Goal: Task Accomplishment & Management: Manage account settings

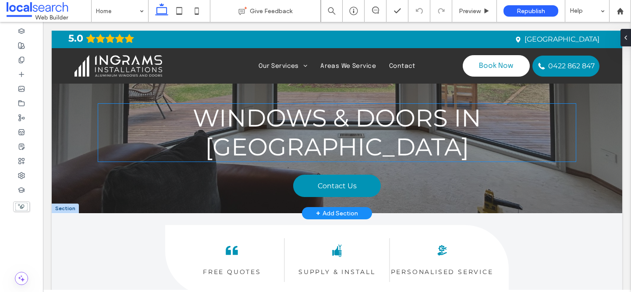
scroll to position [174, 0]
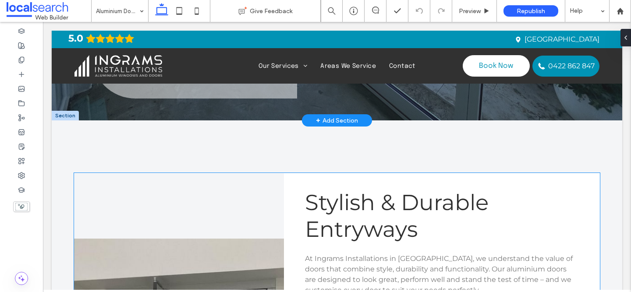
scroll to position [382, 0]
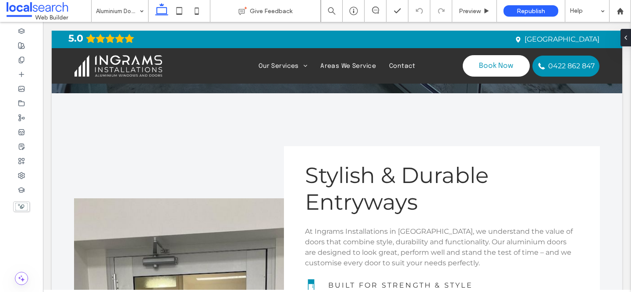
click at [133, 16] on input at bounding box center [117, 11] width 43 height 22
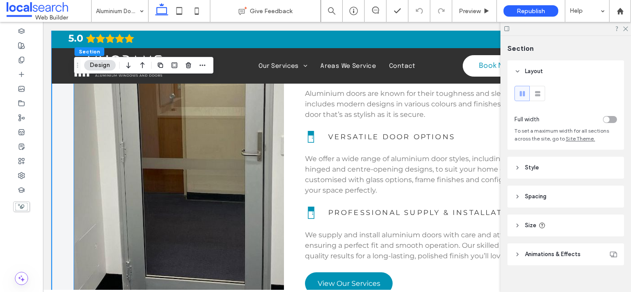
scroll to position [606, 0]
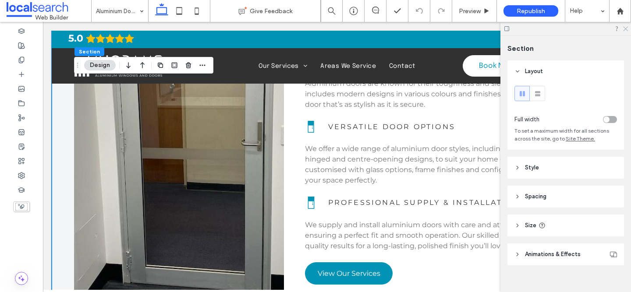
click at [626, 29] on use at bounding box center [626, 29] width 5 height 5
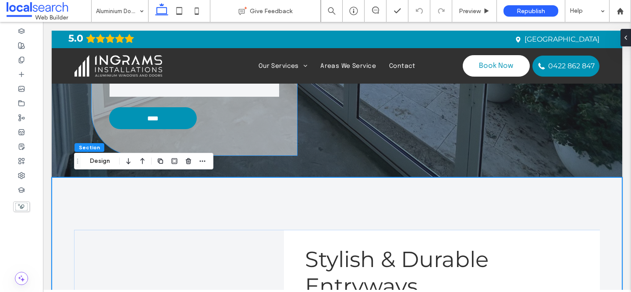
scroll to position [297, 0]
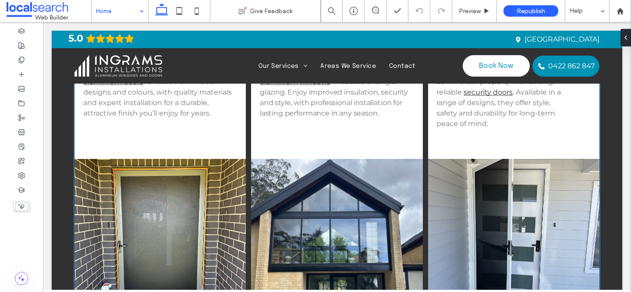
scroll to position [995, 0]
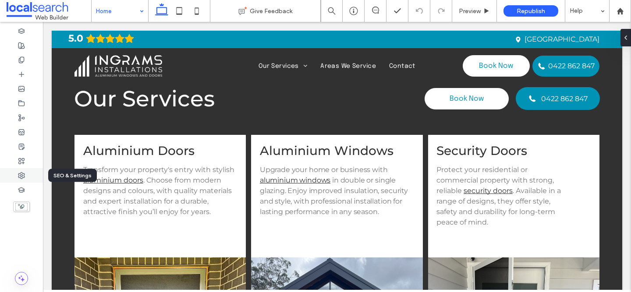
click at [20, 175] on use at bounding box center [21, 176] width 6 height 6
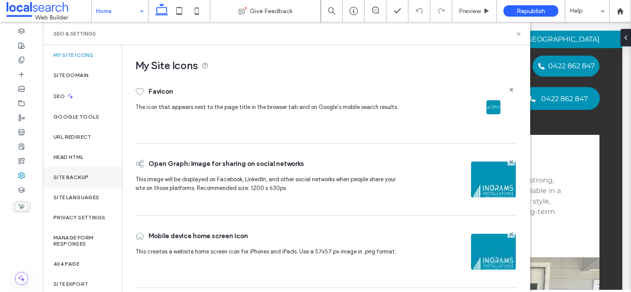
click at [93, 170] on div "Site Backup" at bounding box center [82, 178] width 79 height 20
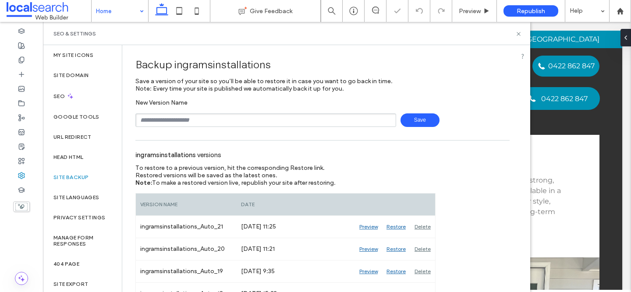
click at [260, 120] on input "text" at bounding box center [266, 121] width 261 height 14
type input "**********"
click at [406, 118] on span "Save" at bounding box center [420, 121] width 39 height 14
click at [518, 34] on use at bounding box center [519, 34] width 4 height 4
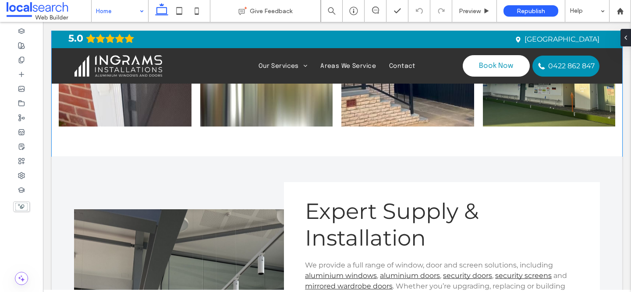
scroll to position [2162, 0]
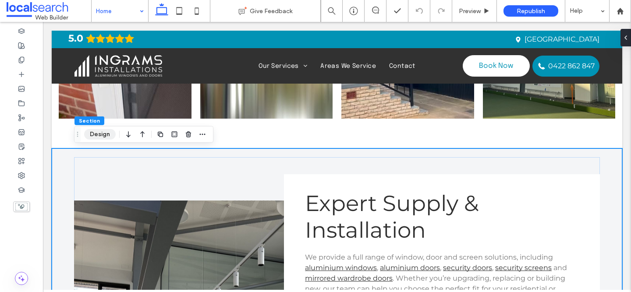
click at [106, 137] on button "Design" at bounding box center [100, 134] width 32 height 11
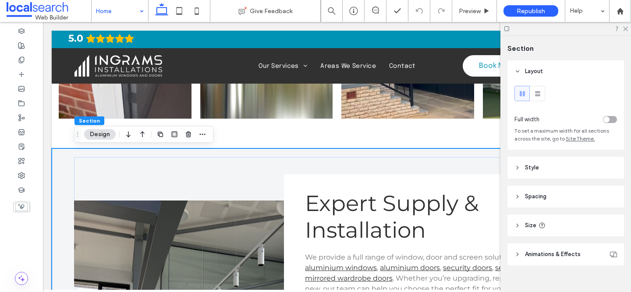
click at [95, 135] on button "Design" at bounding box center [100, 134] width 32 height 11
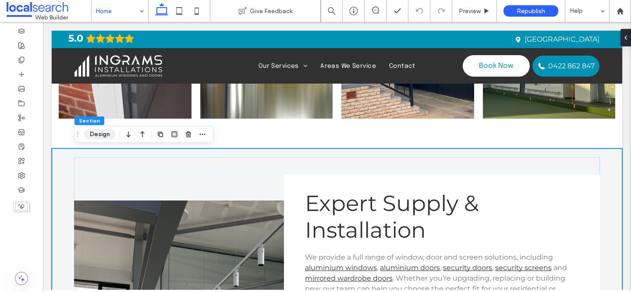
click at [102, 136] on button "Design" at bounding box center [100, 134] width 32 height 11
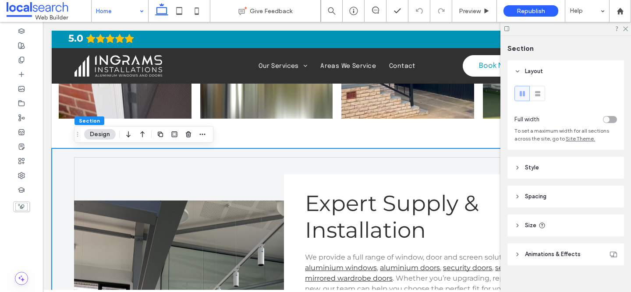
click at [556, 169] on header "Style" at bounding box center [566, 168] width 117 height 22
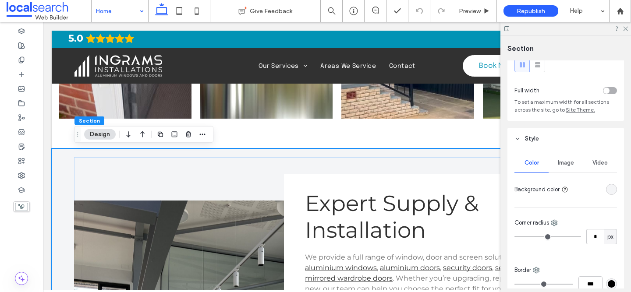
scroll to position [42, 0]
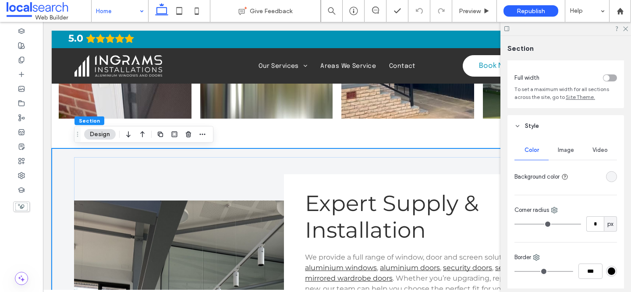
click at [569, 153] on span "Image" at bounding box center [566, 150] width 16 height 7
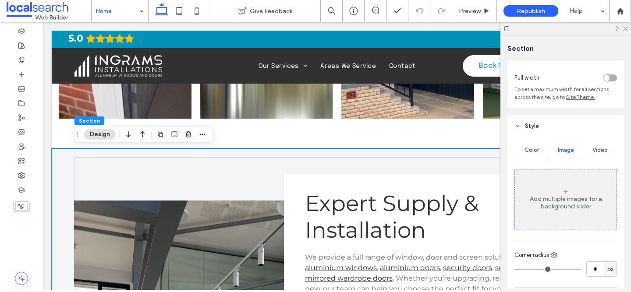
click at [566, 190] on icon at bounding box center [566, 192] width 7 height 7
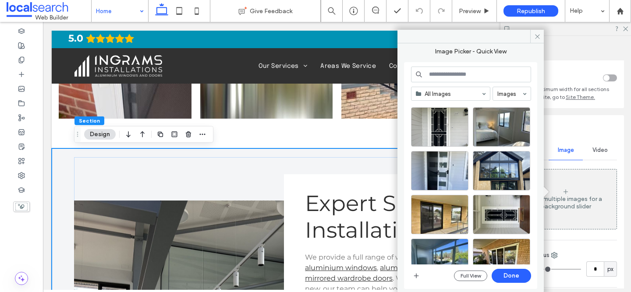
scroll to position [55, 0]
click at [500, 167] on div "Select" at bounding box center [501, 170] width 57 height 39
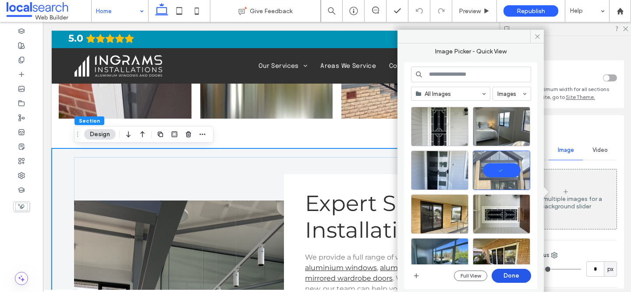
click at [514, 279] on button "Done" at bounding box center [511, 276] width 39 height 14
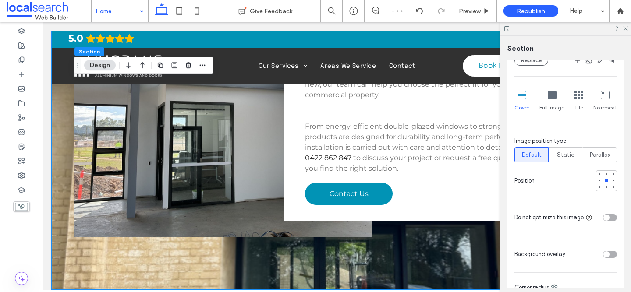
scroll to position [264, 0]
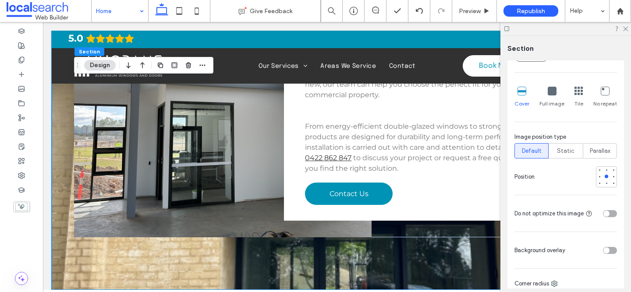
click at [610, 254] on div "toggle" at bounding box center [610, 250] width 14 height 7
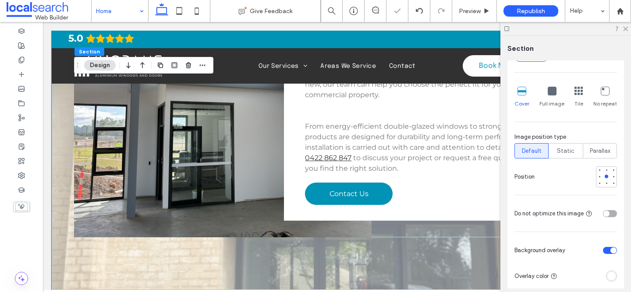
click at [610, 278] on div "rgba(255, 255, 255, 1)" at bounding box center [611, 276] width 7 height 7
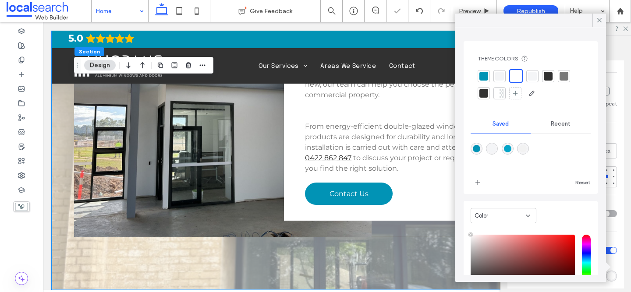
click at [507, 146] on div "rgba(5,164,199,1)" at bounding box center [507, 148] width 7 height 7
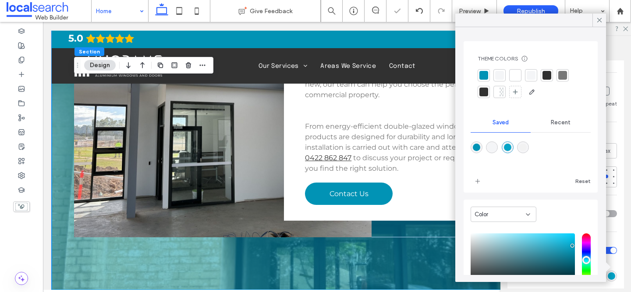
scroll to position [48, 0]
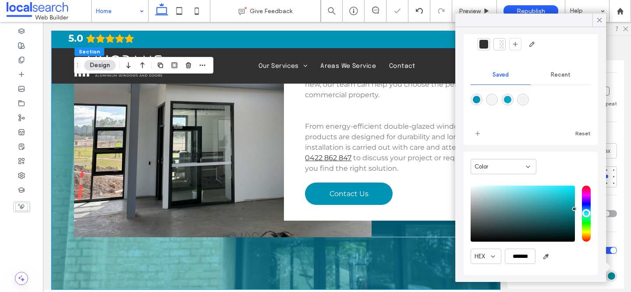
drag, startPoint x: 573, startPoint y: 197, endPoint x: 575, endPoint y: 209, distance: 11.6
click at [575, 210] on div "pointer" at bounding box center [574, 209] width 3 height 3
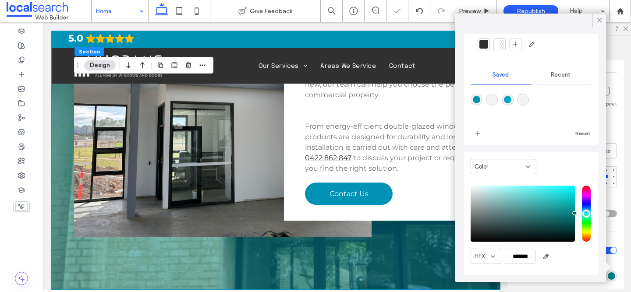
drag, startPoint x: 575, startPoint y: 209, endPoint x: 575, endPoint y: 214, distance: 5.3
click at [575, 214] on div "pointer" at bounding box center [575, 213] width 3 height 3
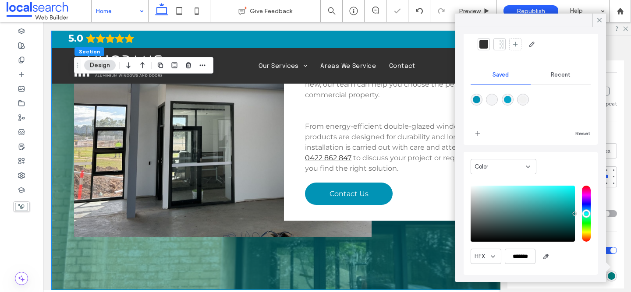
click at [475, 97] on div "rgba(1,147,181,1)" at bounding box center [476, 99] width 7 height 7
type input "*******"
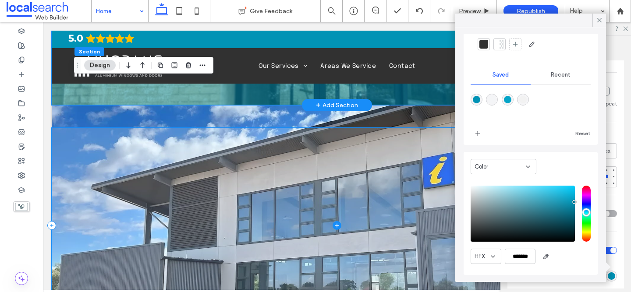
scroll to position [2492, 0]
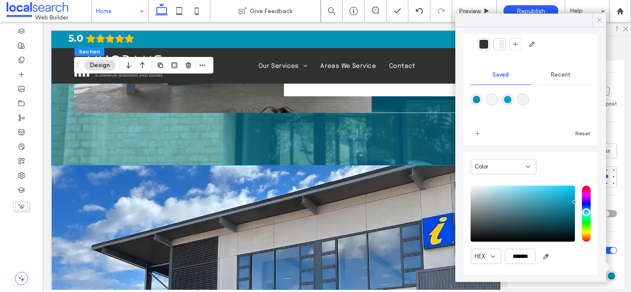
click at [597, 17] on icon at bounding box center [600, 20] width 8 height 8
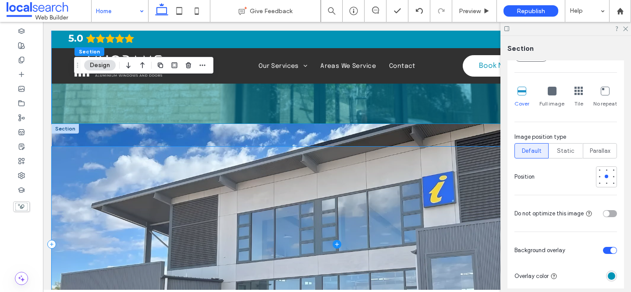
scroll to position [2540, 0]
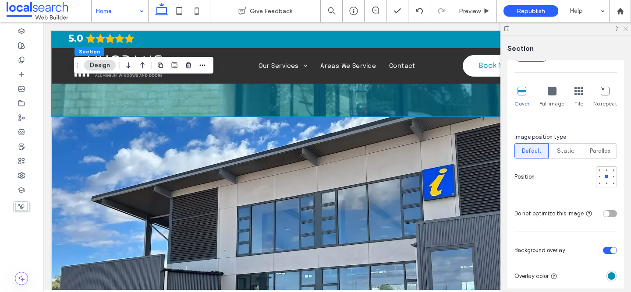
click at [628, 30] on icon at bounding box center [626, 28] width 6 height 6
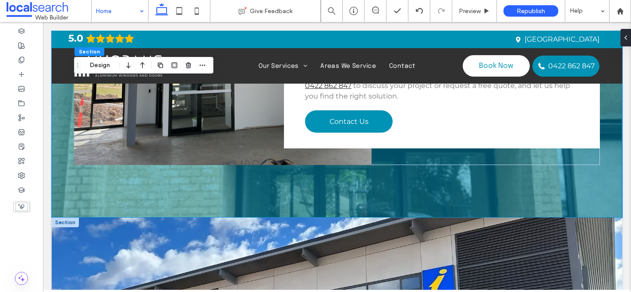
scroll to position [2423, 0]
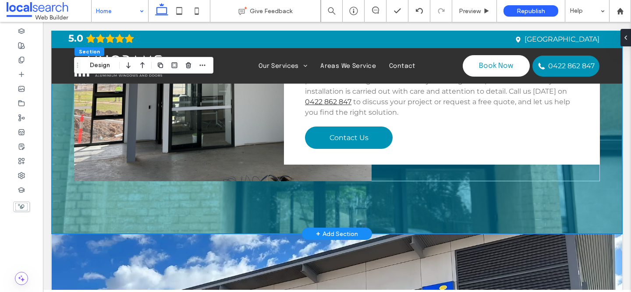
click at [81, 207] on div "Expert Supply & Installation We provide a full range of window, door and screen…" at bounding box center [337, 61] width 526 height 346
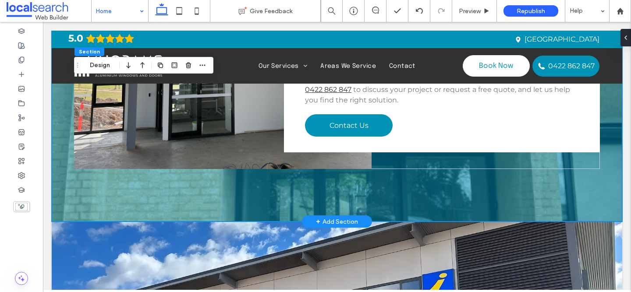
scroll to position [2435, 0]
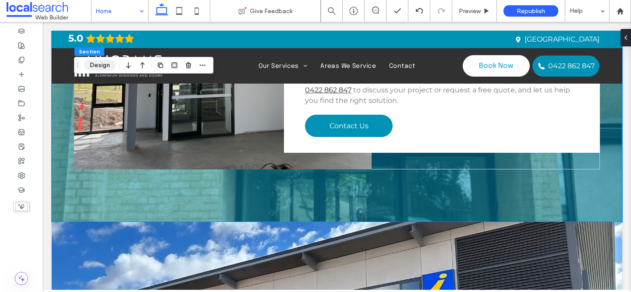
click at [93, 64] on button "Design" at bounding box center [100, 65] width 32 height 11
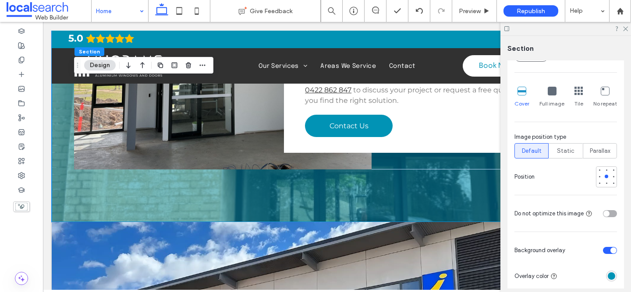
click at [612, 249] on div "toggle" at bounding box center [614, 251] width 6 height 6
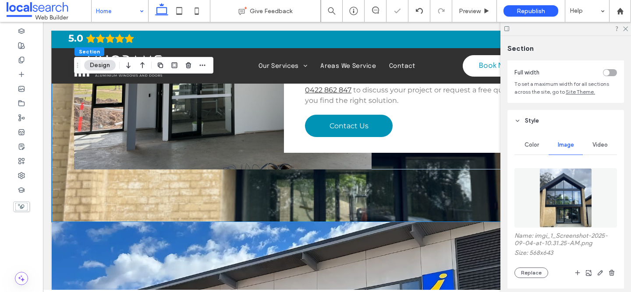
scroll to position [59, 0]
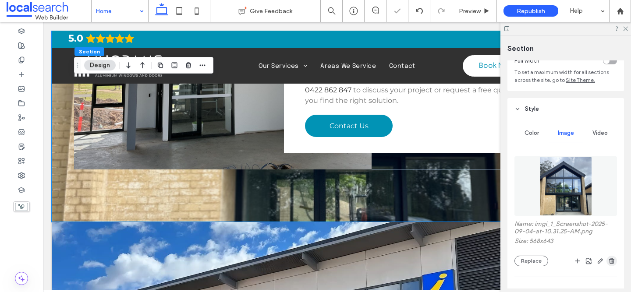
click at [614, 260] on use "button" at bounding box center [612, 261] width 5 height 6
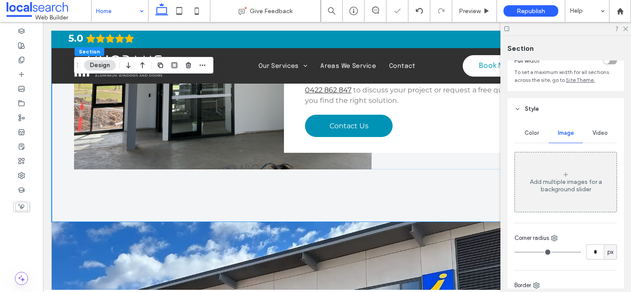
click at [539, 132] on div "Color" at bounding box center [532, 133] width 34 height 19
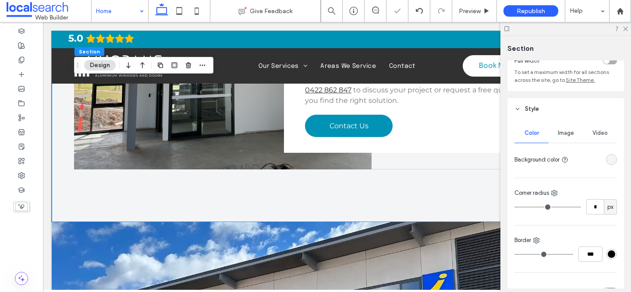
click at [612, 160] on div "rgba(244,245,247,1)" at bounding box center [611, 159] width 7 height 7
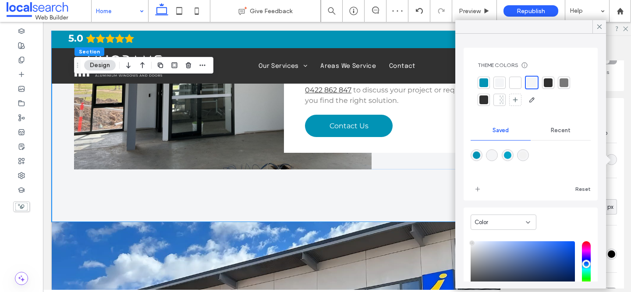
click at [483, 79] on div at bounding box center [484, 82] width 9 height 9
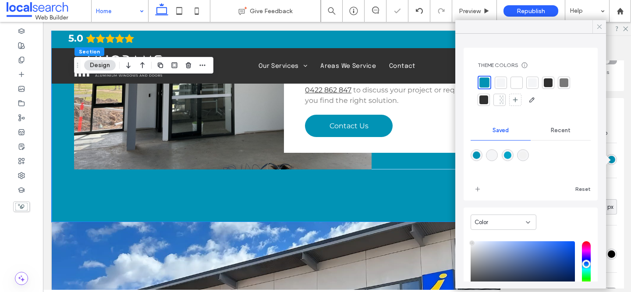
click at [597, 29] on icon at bounding box center [600, 27] width 8 height 8
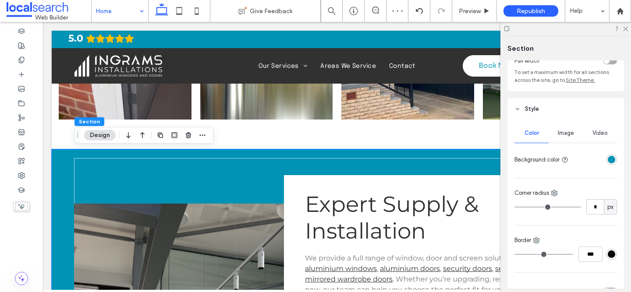
scroll to position [2155, 0]
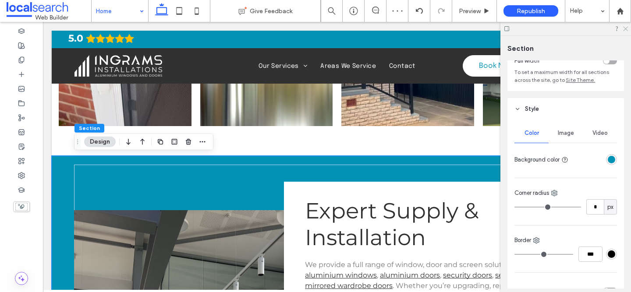
click at [628, 27] on use at bounding box center [626, 29] width 5 height 5
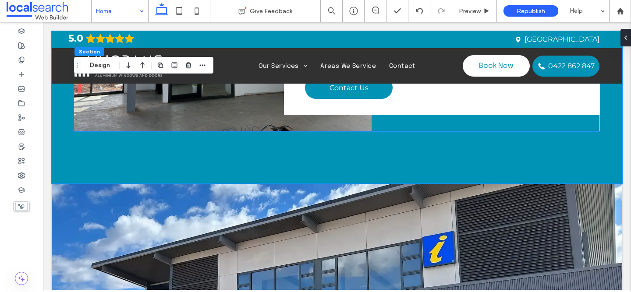
scroll to position [2490, 0]
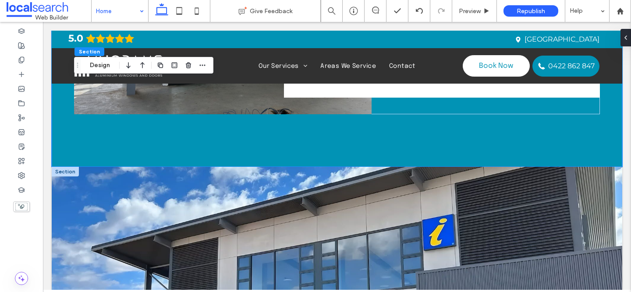
click at [61, 173] on div at bounding box center [65, 172] width 27 height 10
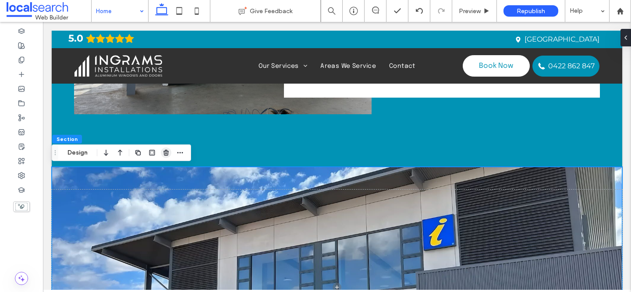
click at [167, 153] on use "button" at bounding box center [166, 153] width 5 height 6
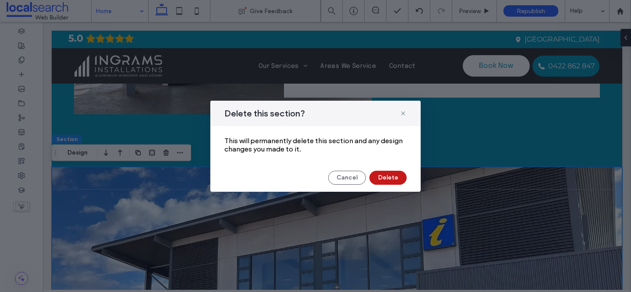
click at [396, 179] on button "Delete" at bounding box center [388, 178] width 37 height 14
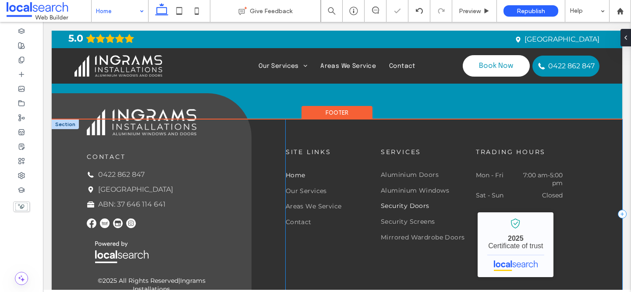
scroll to position [2541, 0]
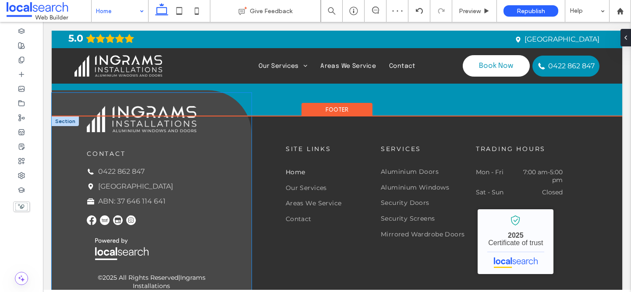
click at [231, 217] on div "contact Phone Icon 0422 862 847 Map Pin Icon Wagga Wagga, NSW 2650 Suitcase Ico…" at bounding box center [152, 198] width 200 height 211
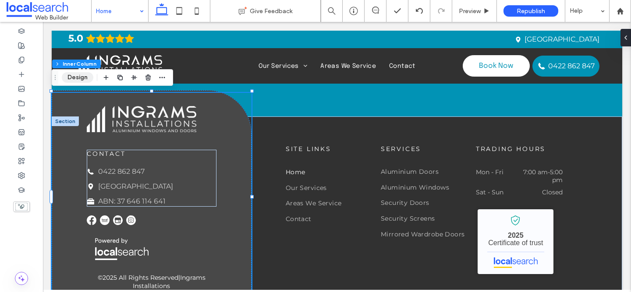
click at [83, 76] on button "Design" at bounding box center [78, 77] width 32 height 11
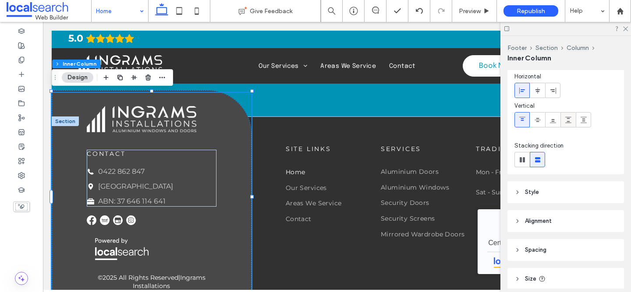
scroll to position [41, 0]
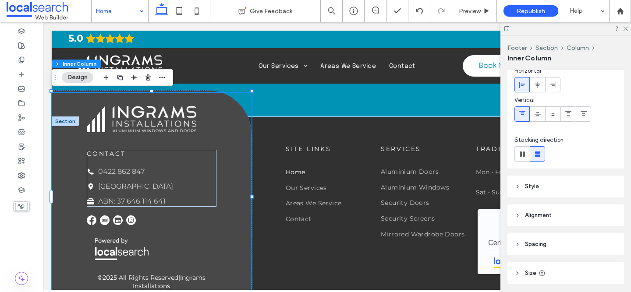
click at [537, 185] on span "Style" at bounding box center [532, 186] width 14 height 9
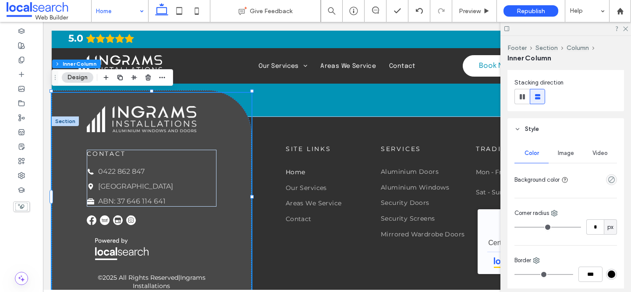
scroll to position [100, 0]
click at [610, 178] on icon "empty color" at bounding box center [611, 178] width 7 height 7
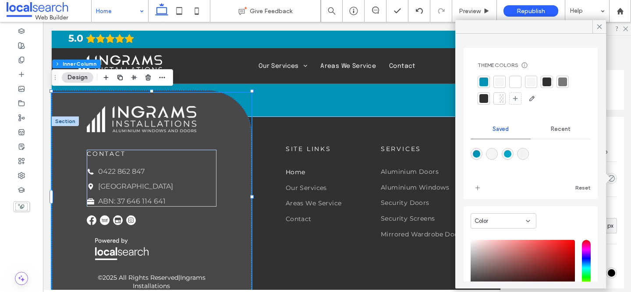
click at [510, 154] on div "rgba(5,164,199,1)" at bounding box center [507, 153] width 7 height 7
type input "*******"
type input "***"
type input "****"
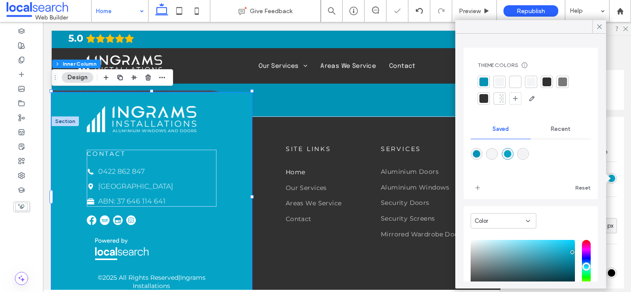
click at [475, 153] on div "rgba(1,147,181,1)" at bounding box center [476, 153] width 7 height 7
type input "*******"
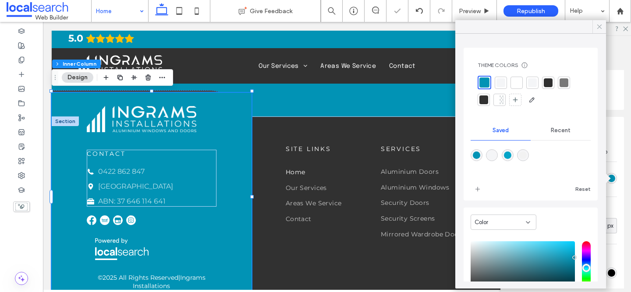
click at [601, 25] on use at bounding box center [600, 27] width 4 height 4
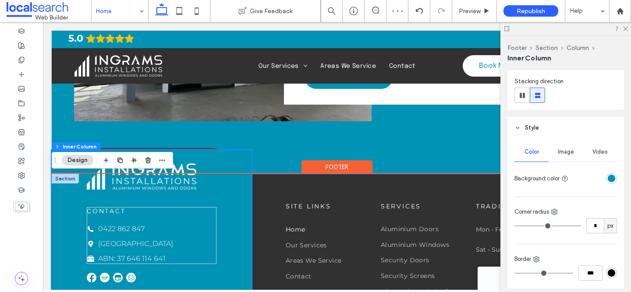
scroll to position [2458, 0]
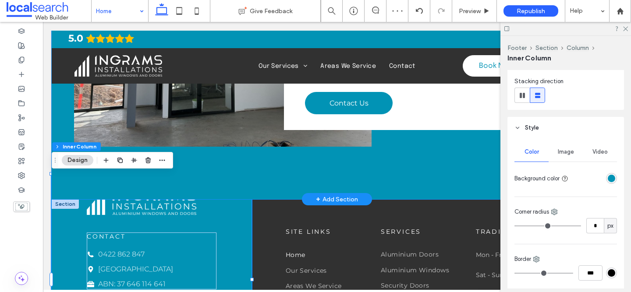
click at [393, 160] on div "Expert Supply & Installation We provide a full range of window, door and screen…" at bounding box center [337, 26] width 526 height 346
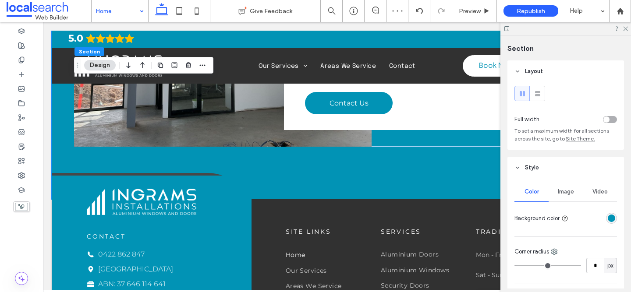
click at [610, 216] on div "rgba(1,147,181,1)" at bounding box center [611, 218] width 7 height 7
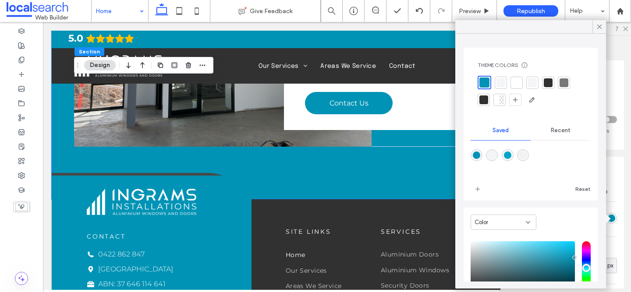
click at [492, 154] on div "rgba(244,245,247,1)" at bounding box center [492, 155] width 7 height 7
type input "*******"
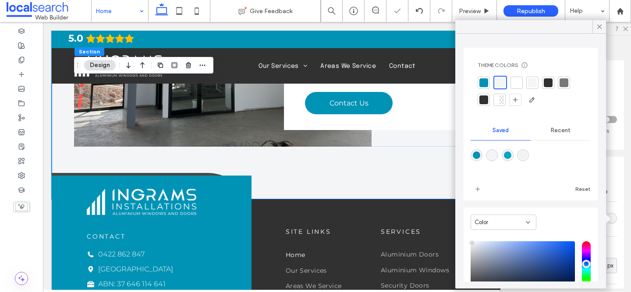
click at [599, 30] on icon at bounding box center [600, 27] width 8 height 8
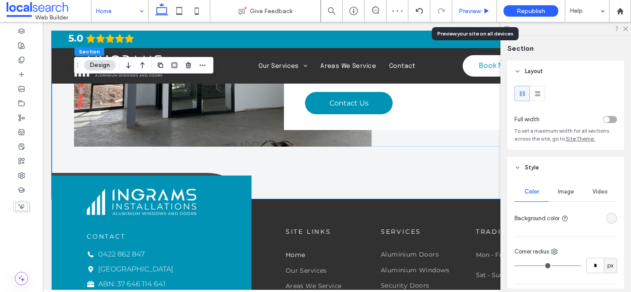
click at [480, 8] on span "Preview" at bounding box center [470, 10] width 22 height 7
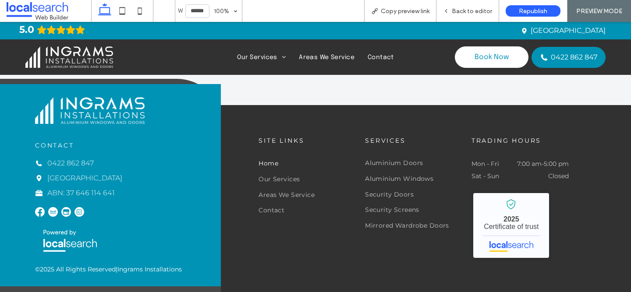
scroll to position [2443, 0]
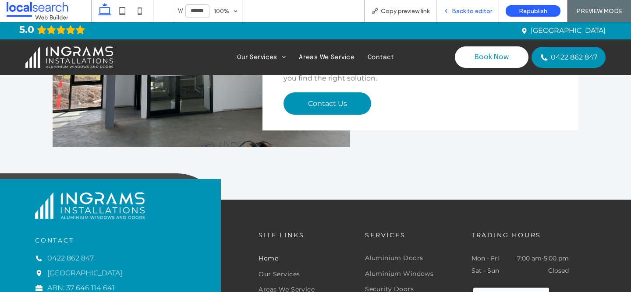
click at [473, 10] on span "Back to editor" at bounding box center [472, 10] width 40 height 7
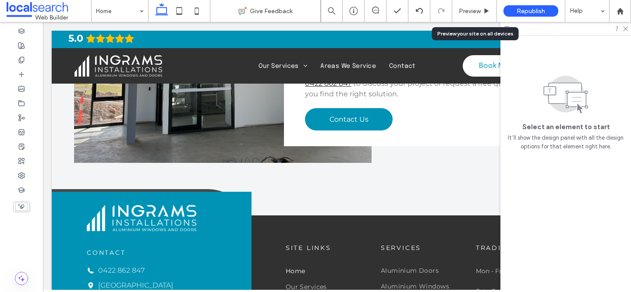
scroll to position [2458, 0]
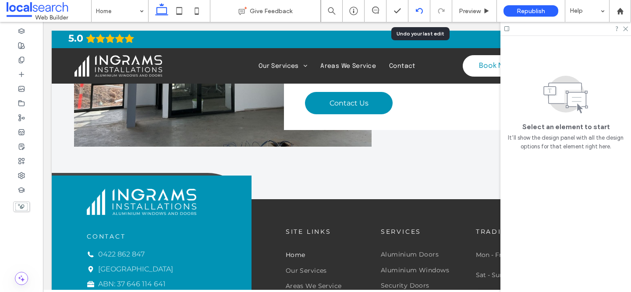
click at [424, 15] on div at bounding box center [420, 11] width 22 height 22
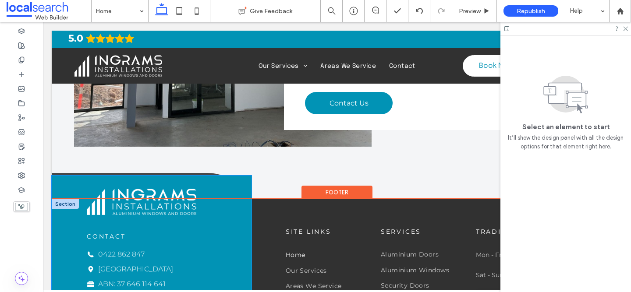
click at [60, 187] on div "contact Phone Icon 0422 862 847 Map Pin Icon Wagga Wagga, NSW 2650 Suitcase Ico…" at bounding box center [152, 281] width 200 height 211
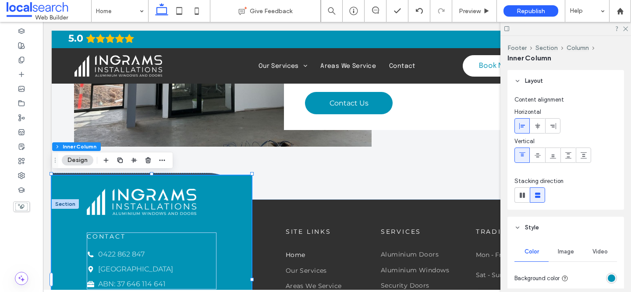
click at [612, 280] on div "rgba(1,147,181,1)" at bounding box center [611, 278] width 7 height 7
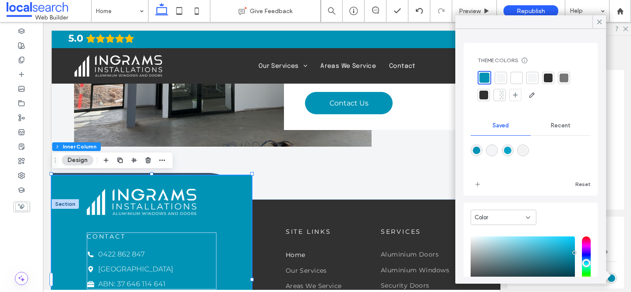
click at [564, 126] on span "Recent" at bounding box center [561, 125] width 20 height 7
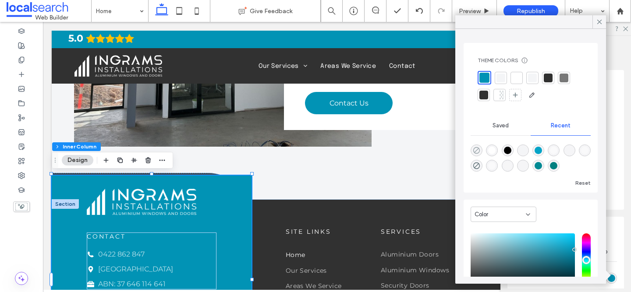
click at [475, 150] on icon "rgba(0, 0, 0, 0)" at bounding box center [476, 150] width 7 height 7
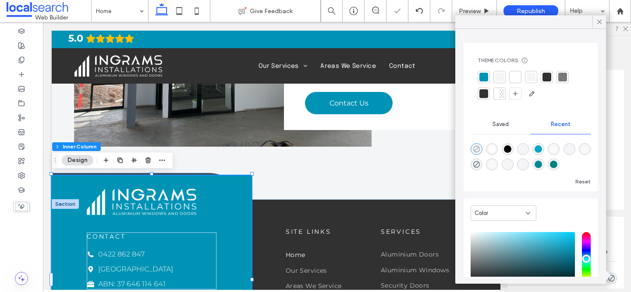
type input "*******"
type input "*"
type input "**"
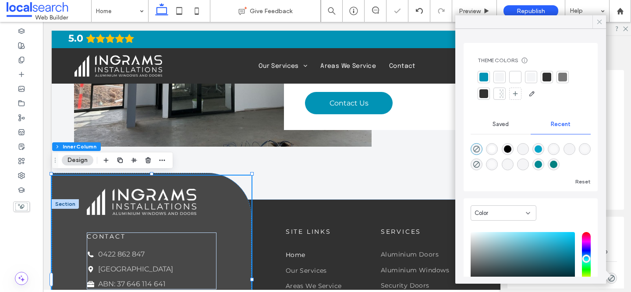
click at [599, 23] on icon at bounding box center [600, 22] width 8 height 8
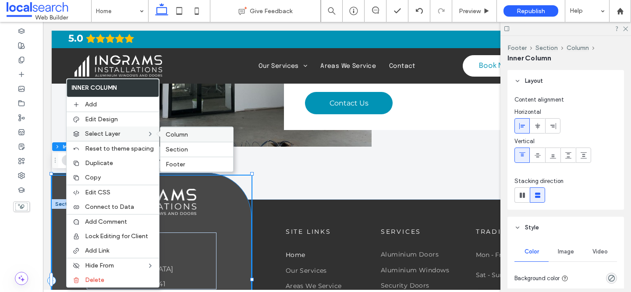
click at [175, 135] on span "Column" at bounding box center [177, 134] width 22 height 7
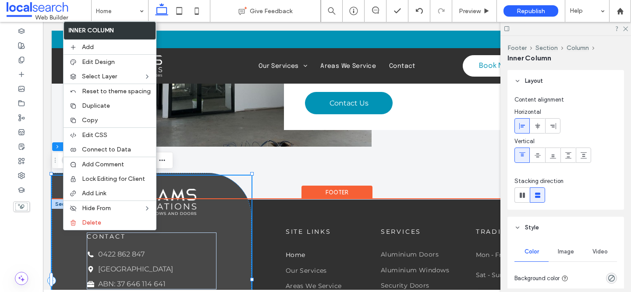
click at [239, 203] on div "contact Phone Icon 0422 862 847 Map Pin Icon Wagga Wagga, NSW 2650 Suitcase Ico…" at bounding box center [152, 281] width 200 height 211
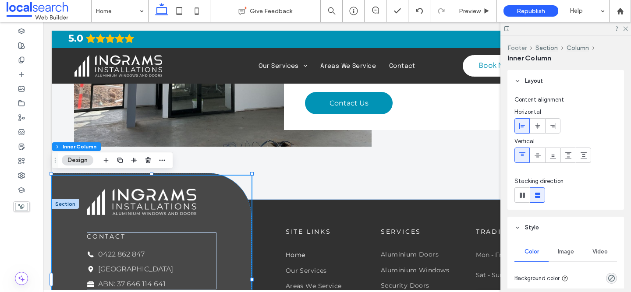
click at [515, 46] on button "Footer" at bounding box center [517, 47] width 19 height 7
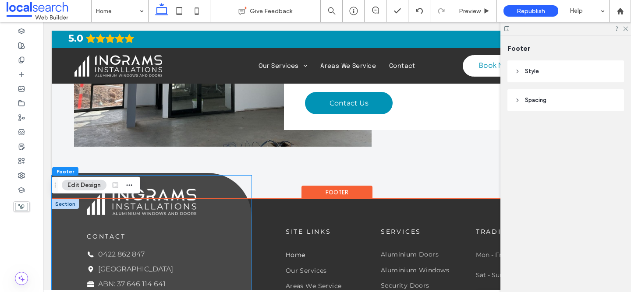
click at [218, 188] on div "contact Phone Icon 0422 862 847 Map Pin Icon Wagga Wagga, NSW 2650 Suitcase Ico…" at bounding box center [152, 281] width 200 height 211
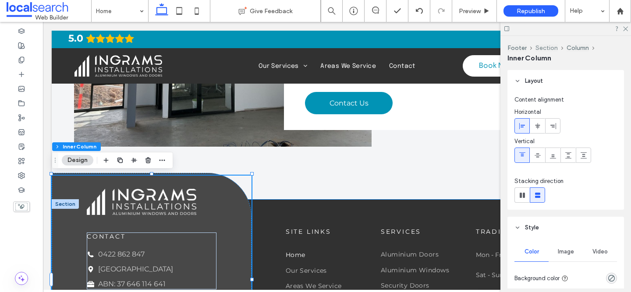
click at [549, 48] on button "Section" at bounding box center [547, 47] width 22 height 7
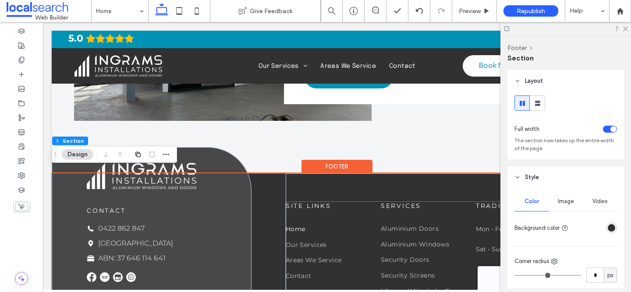
scroll to position [2498, 0]
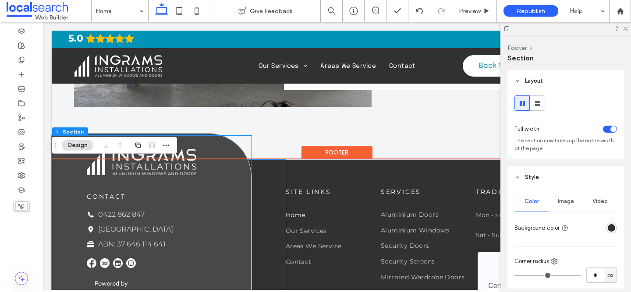
click at [225, 145] on div "contact Phone Icon 0422 862 847 Map Pin Icon Wagga Wagga, NSW 2650 Suitcase Ico…" at bounding box center [152, 241] width 200 height 211
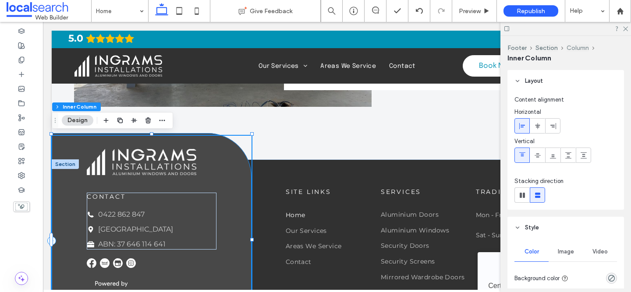
click at [571, 50] on button "Column" at bounding box center [578, 47] width 22 height 7
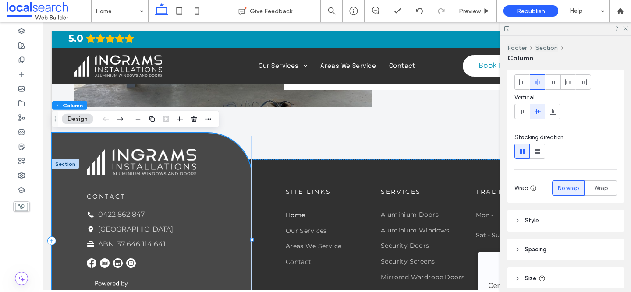
scroll to position [80, 0]
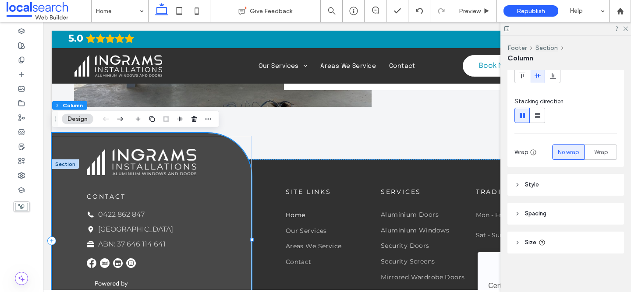
click at [541, 173] on div "Layout Content alignment Horizontal Vertical Stacking direction Wrap No wrap Wr…" at bounding box center [569, 179] width 122 height 219
click at [538, 189] on span "Style" at bounding box center [532, 185] width 14 height 9
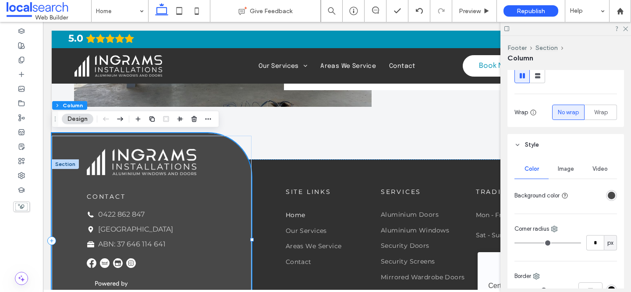
scroll to position [152, 0]
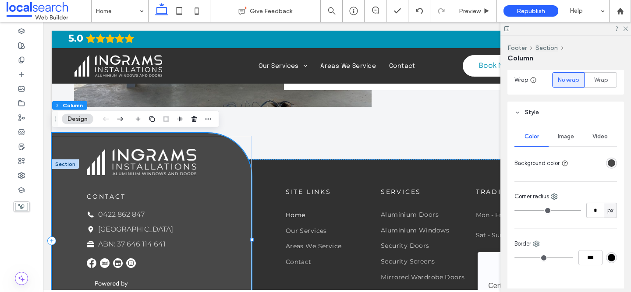
click at [612, 164] on div "rgba(72, 72, 72, 1)" at bounding box center [611, 163] width 7 height 7
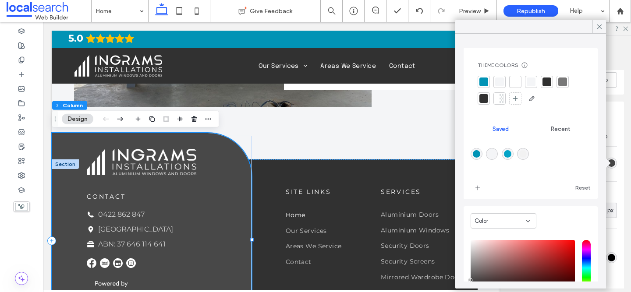
click at [476, 153] on div "rgba(1,147,181,1)" at bounding box center [476, 153] width 7 height 7
type input "*******"
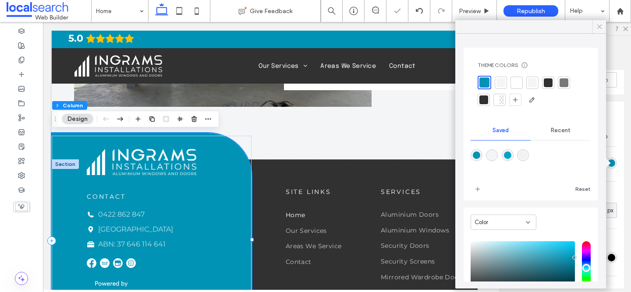
click at [599, 27] on use at bounding box center [600, 27] width 4 height 4
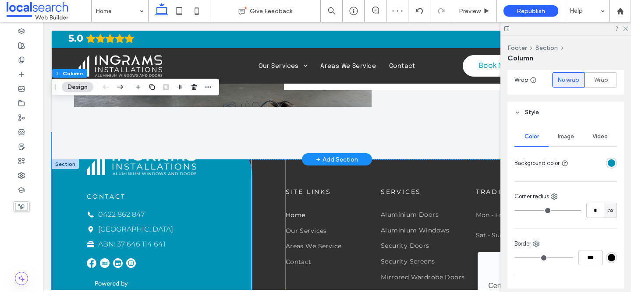
scroll to position [2557, 0]
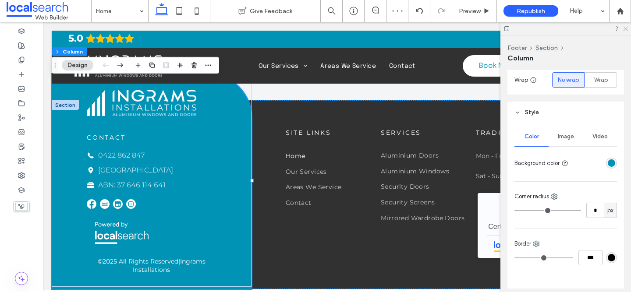
click at [625, 29] on icon at bounding box center [626, 28] width 6 height 6
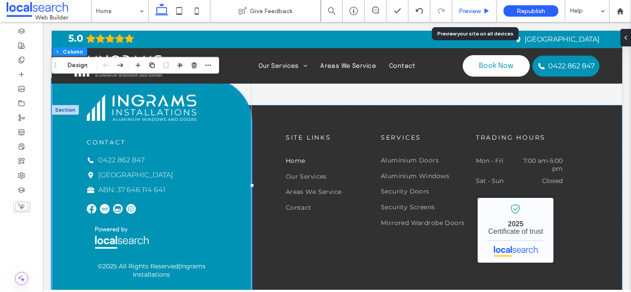
click at [480, 11] on span "Preview" at bounding box center [470, 10] width 22 height 7
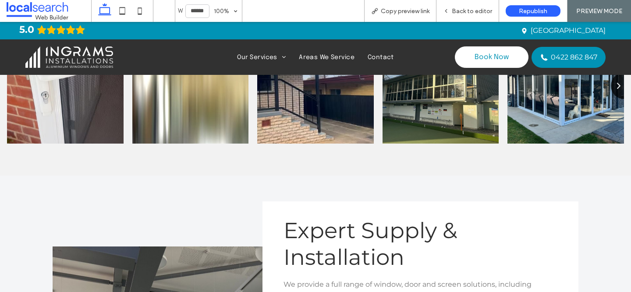
scroll to position [2071, 0]
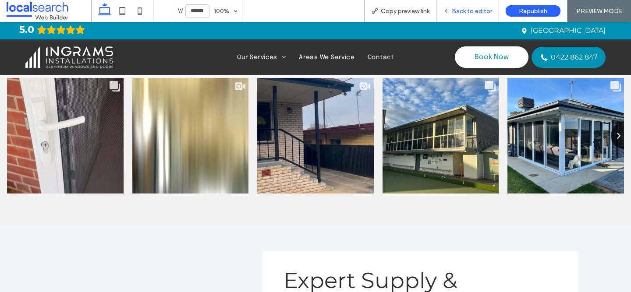
click at [488, 7] on span "Back to editor" at bounding box center [472, 10] width 40 height 7
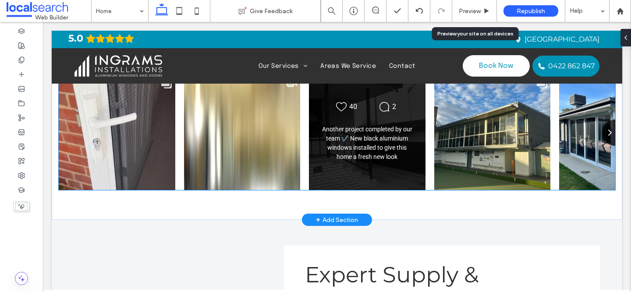
scroll to position [2072, 0]
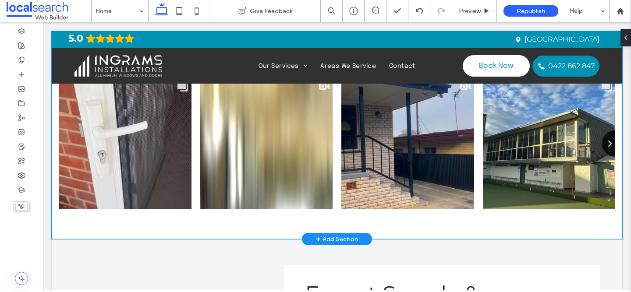
click at [291, 223] on div "Ingrams Installations Pty Ltd @ingrams_installations 23 Posts 176 Followers 135" at bounding box center [337, 119] width 571 height 242
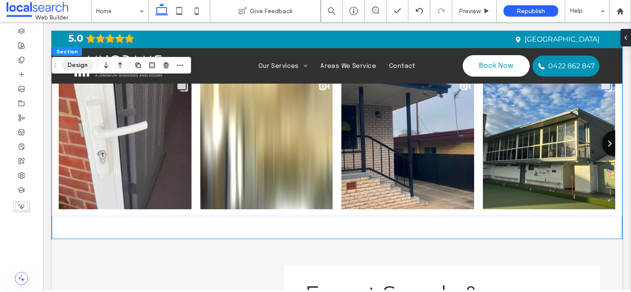
click at [78, 65] on button "Design" at bounding box center [78, 65] width 32 height 11
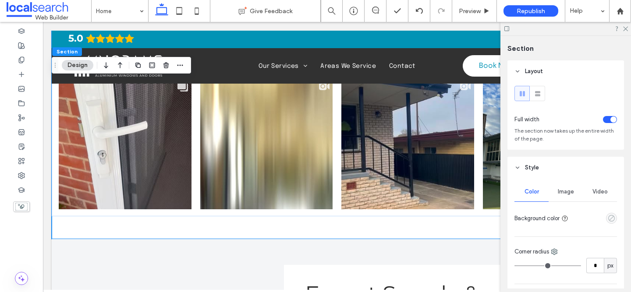
click at [610, 221] on use "empty color" at bounding box center [612, 218] width 7 height 7
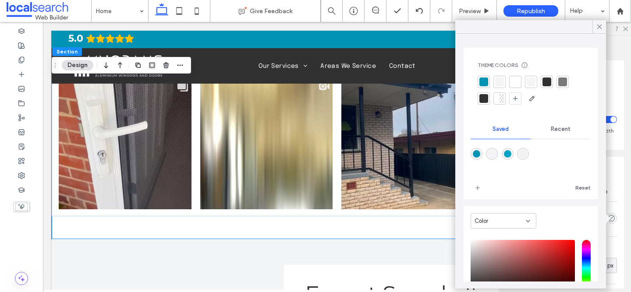
click at [477, 154] on div "rgba(1,147,181,1)" at bounding box center [476, 153] width 7 height 7
type input "*******"
type input "***"
type input "****"
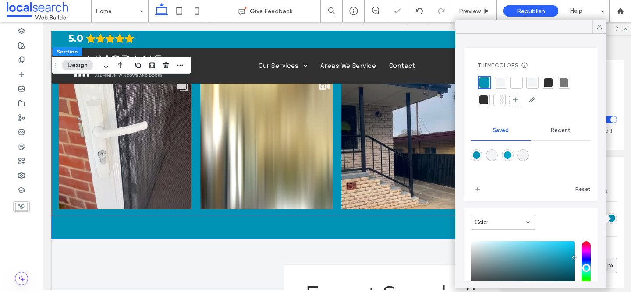
click at [600, 26] on use at bounding box center [600, 27] width 4 height 4
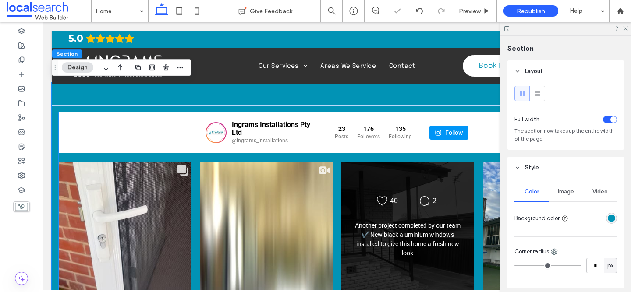
scroll to position [1989, 0]
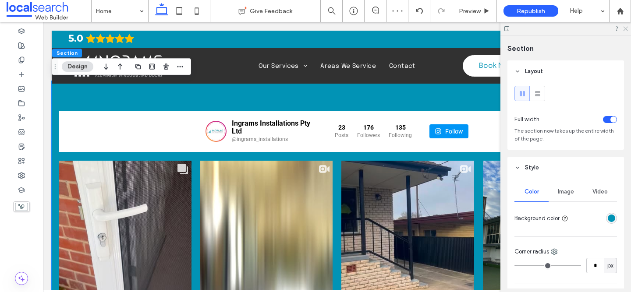
click at [624, 27] on icon at bounding box center [626, 28] width 6 height 6
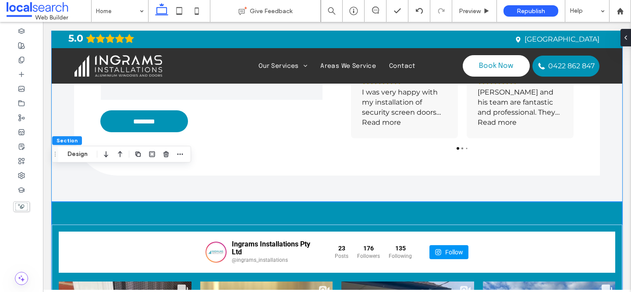
scroll to position [1935, 0]
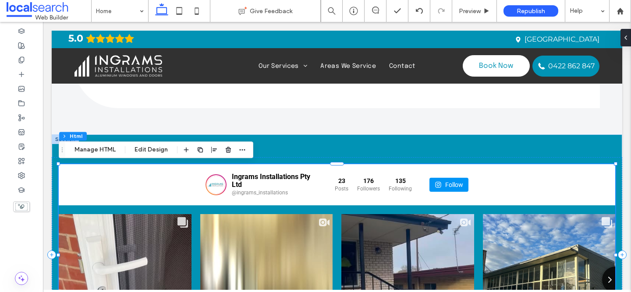
click at [578, 189] on div "Ingrams Installations Pty Ltd @ingrams_installations 23 Posts 176" at bounding box center [337, 184] width 557 height 41
click at [164, 150] on button "Edit Design" at bounding box center [151, 150] width 45 height 11
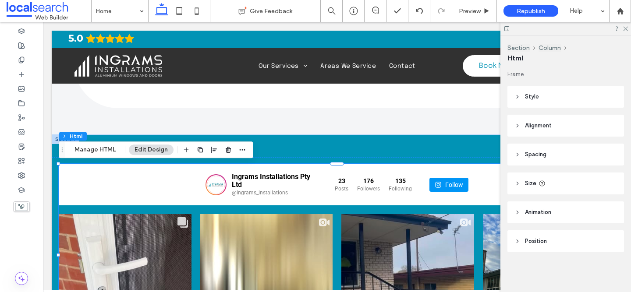
click at [574, 100] on header "Style" at bounding box center [566, 97] width 117 height 22
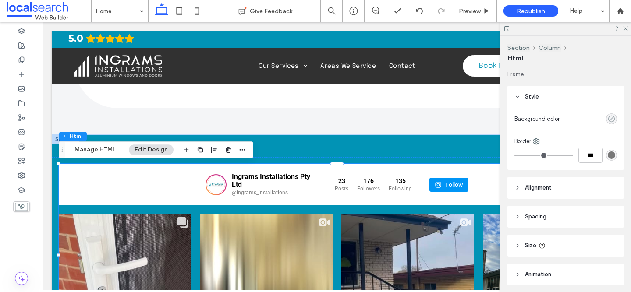
click at [613, 120] on icon "rgba(0, 0, 0, 0)" at bounding box center [611, 118] width 7 height 7
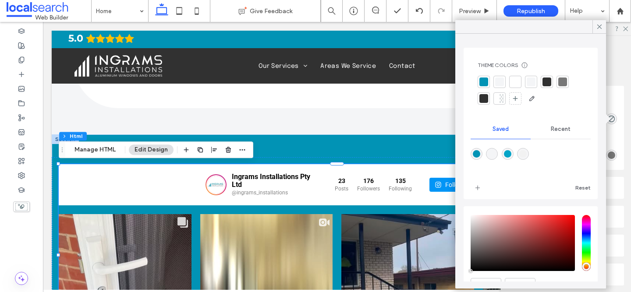
click at [485, 82] on div at bounding box center [484, 82] width 9 height 9
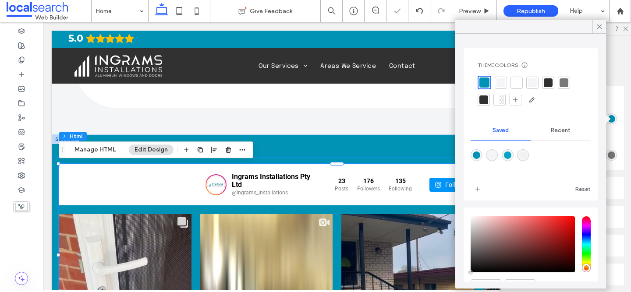
click at [555, 128] on span "Recent" at bounding box center [561, 130] width 20 height 7
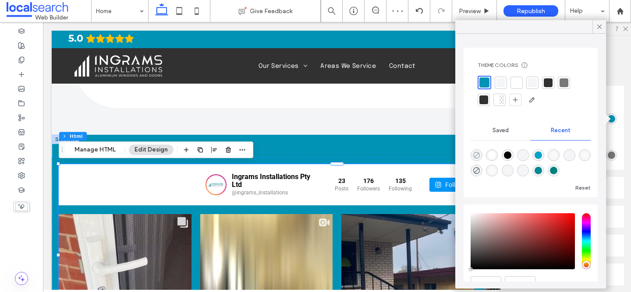
click at [477, 153] on icon "rgba(0, 0, 0, 0)" at bounding box center [476, 155] width 7 height 7
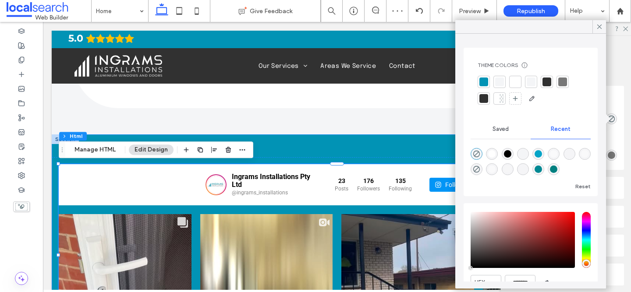
click at [385, 141] on div "Ingrams Installations Pty Ltd @ingrams_installations 23 Posts 176 Followers" at bounding box center [337, 256] width 571 height 242
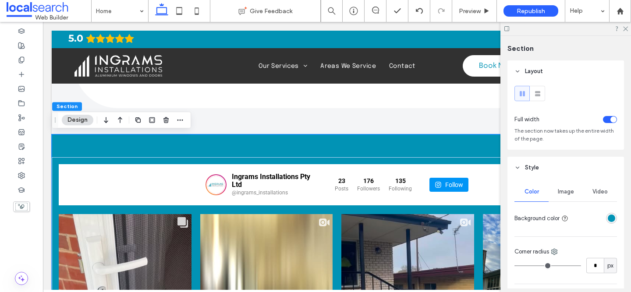
click at [607, 217] on div "rgba(1,147,181,1)" at bounding box center [611, 218] width 11 height 11
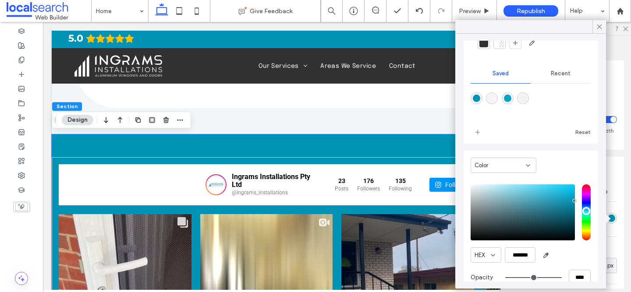
scroll to position [71, 0]
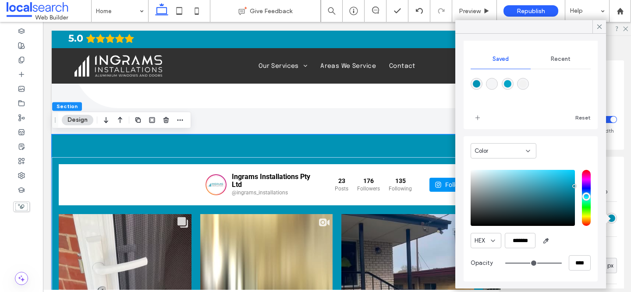
click at [521, 85] on div "rgba(242,242,242,1)" at bounding box center [523, 83] width 7 height 7
type input "*******"
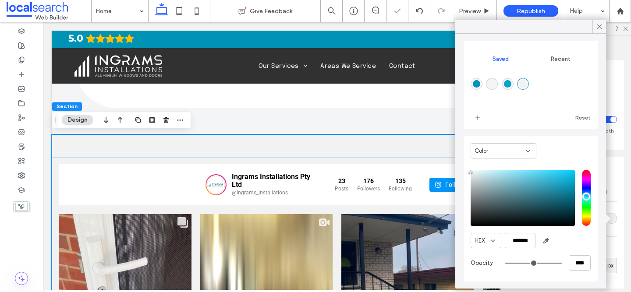
click at [601, 24] on icon at bounding box center [600, 27] width 8 height 8
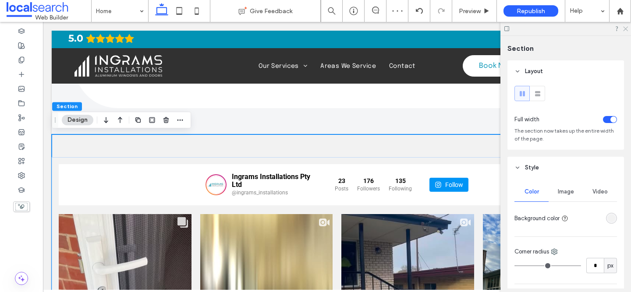
click at [625, 29] on icon at bounding box center [626, 28] width 6 height 6
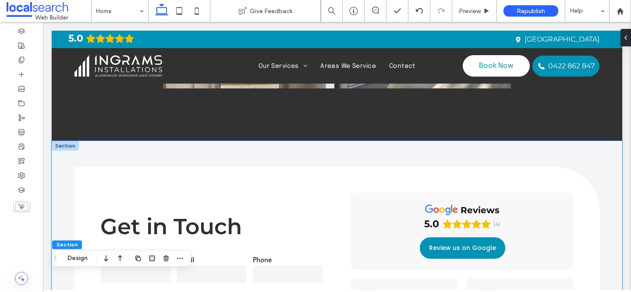
scroll to position [1631, 0]
click at [76, 155] on div "Get in Touch Name Email Phone Message ******** Thank you for contacting Ingrams…" at bounding box center [337, 290] width 526 height 298
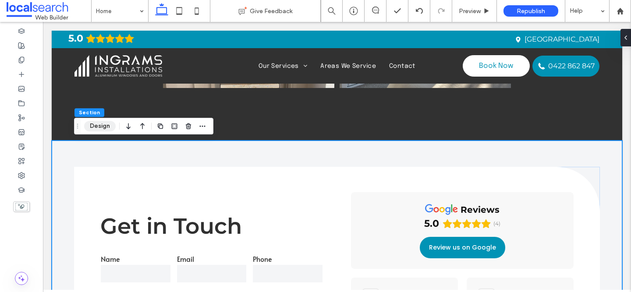
click at [105, 126] on button "Design" at bounding box center [100, 126] width 32 height 11
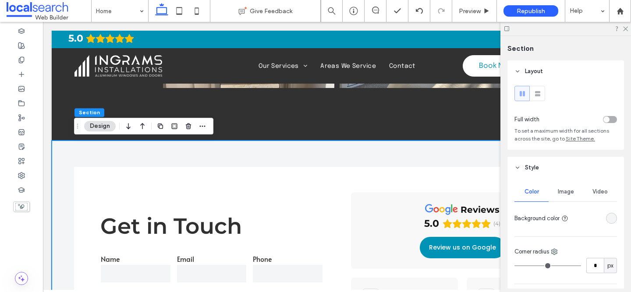
click at [611, 222] on div "rgba(244,245,247,1)" at bounding box center [611, 218] width 7 height 7
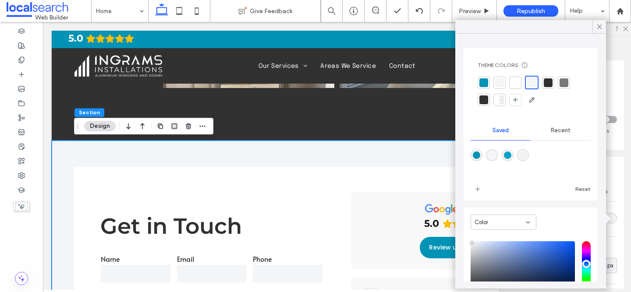
click at [477, 155] on div "rgba(1,147,181,1)" at bounding box center [476, 155] width 7 height 7
type input "*******"
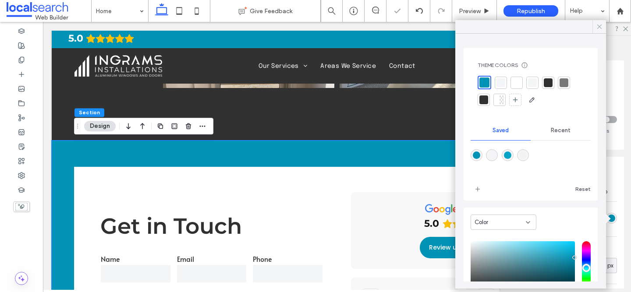
click at [597, 25] on icon at bounding box center [600, 27] width 8 height 8
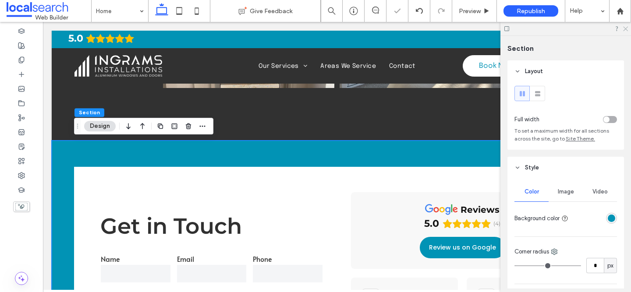
click at [624, 27] on use at bounding box center [626, 29] width 5 height 5
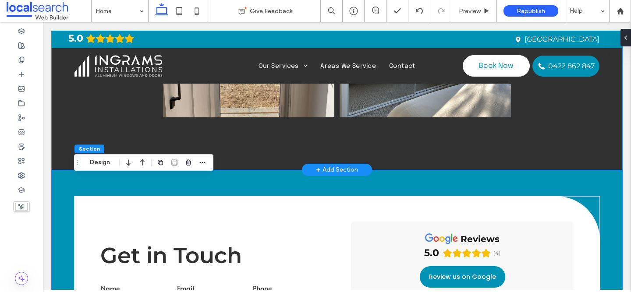
scroll to position [1677, 0]
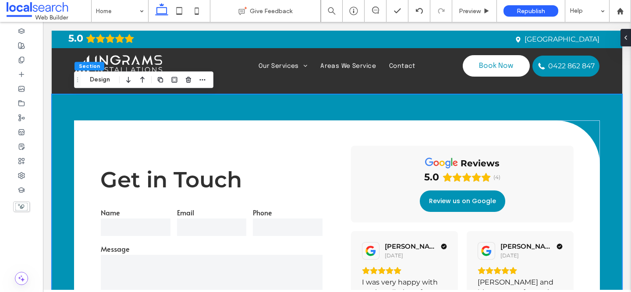
click at [171, 106] on div "Get in Touch Name Email Phone Message ******** Thank you for contacting Ingrams…" at bounding box center [337, 243] width 526 height 298
click at [99, 83] on button "Design" at bounding box center [100, 80] width 32 height 11
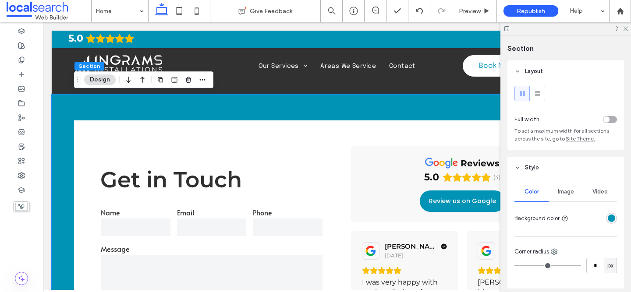
click at [613, 221] on div "rgba(1,147,181,1)" at bounding box center [611, 218] width 7 height 7
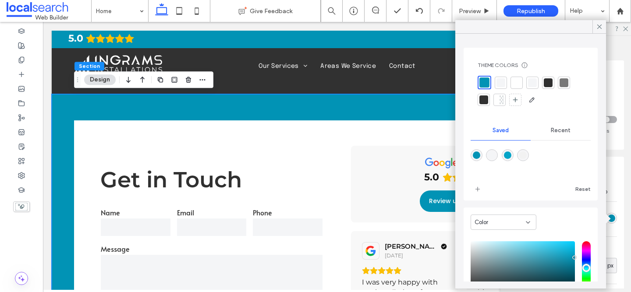
click at [501, 82] on div at bounding box center [501, 82] width 9 height 9
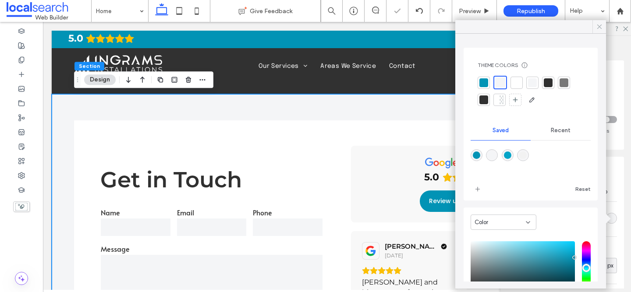
click at [597, 23] on icon at bounding box center [600, 27] width 8 height 8
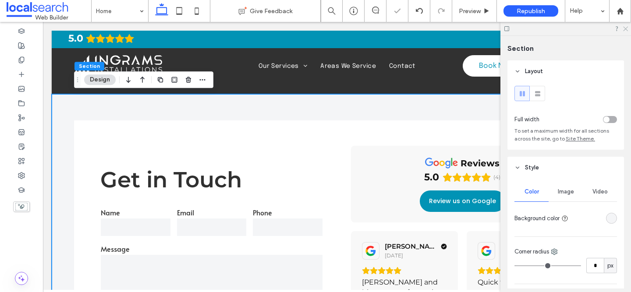
click at [624, 27] on icon at bounding box center [626, 28] width 6 height 6
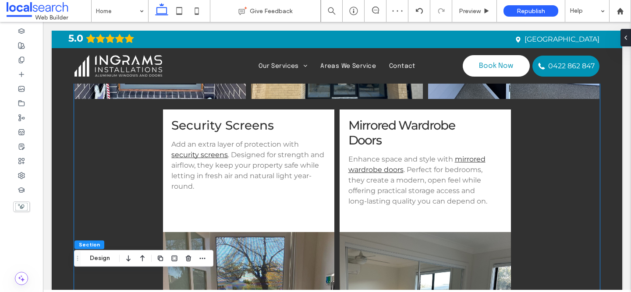
scroll to position [1316, 0]
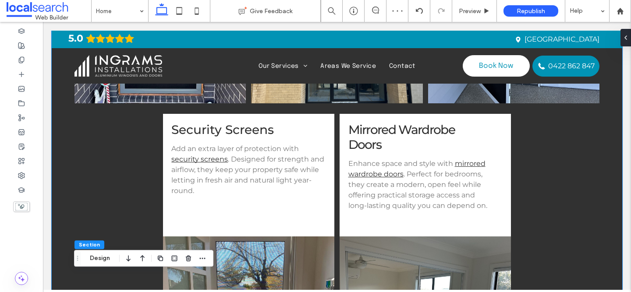
click at [610, 155] on div "Aluminium Doors Transform your property's entry with stylish aluminium doors . …" at bounding box center [337, 135] width 571 height 642
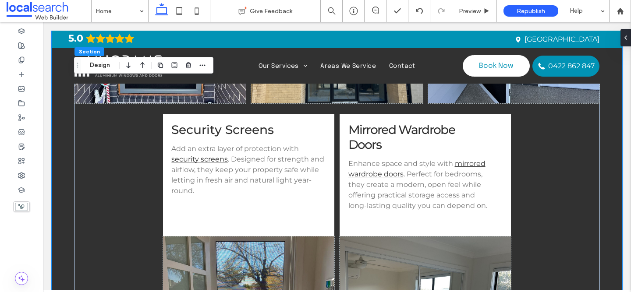
click at [610, 155] on div "Aluminium Doors Transform your property's entry with stylish aluminium doors . …" at bounding box center [337, 135] width 571 height 642
click at [105, 63] on button "Design" at bounding box center [100, 65] width 32 height 11
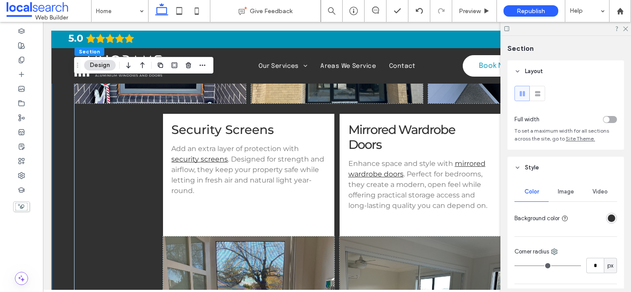
click at [614, 218] on div "rgba(49, 49, 49, 1)" at bounding box center [611, 218] width 7 height 7
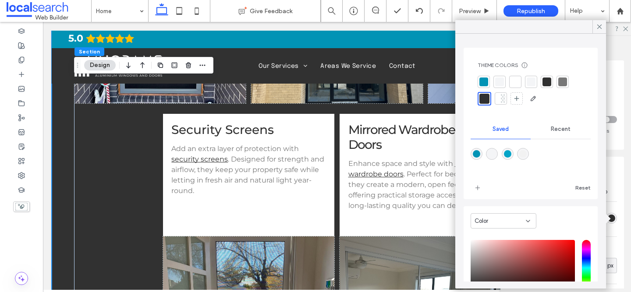
click at [481, 81] on div at bounding box center [484, 82] width 9 height 9
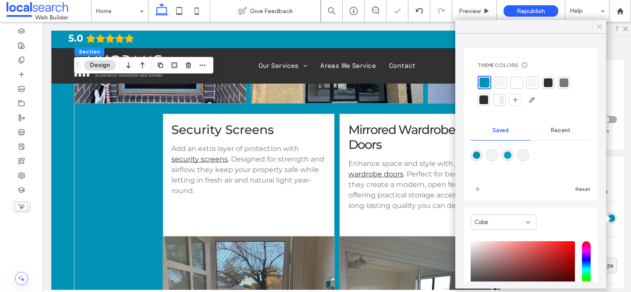
click at [598, 29] on icon at bounding box center [600, 27] width 8 height 8
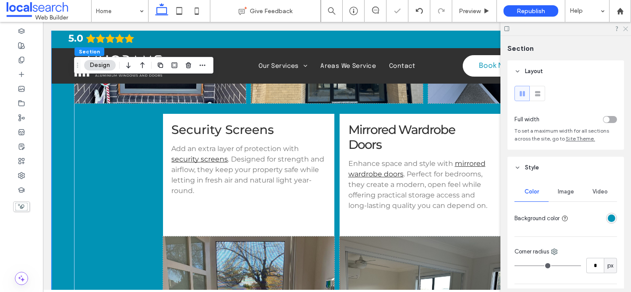
click at [627, 28] on use at bounding box center [626, 29] width 5 height 5
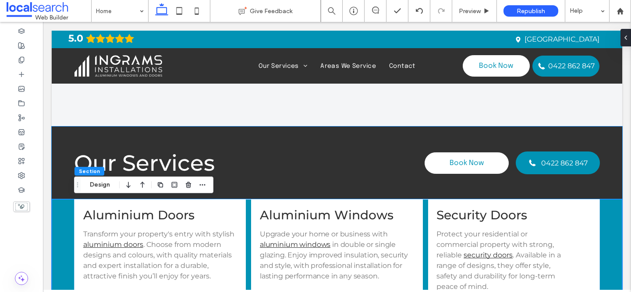
scroll to position [910, 0]
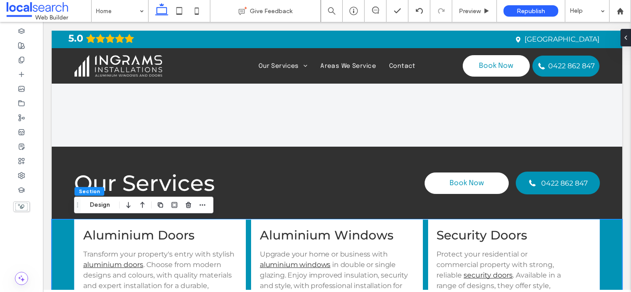
click at [106, 204] on button "Design" at bounding box center [100, 205] width 32 height 11
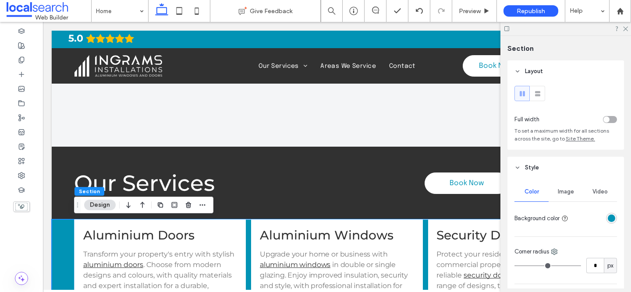
click at [615, 220] on div "rgba(1,147,181,1)" at bounding box center [611, 218] width 7 height 7
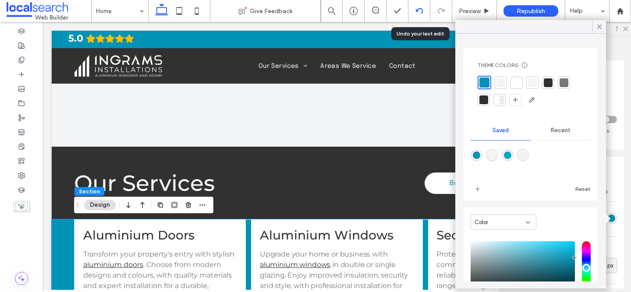
click at [424, 8] on div at bounding box center [419, 10] width 21 height 7
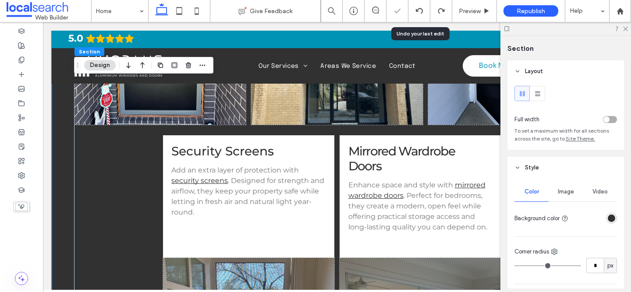
scroll to position [0, 0]
click at [626, 28] on icon at bounding box center [626, 28] width 6 height 6
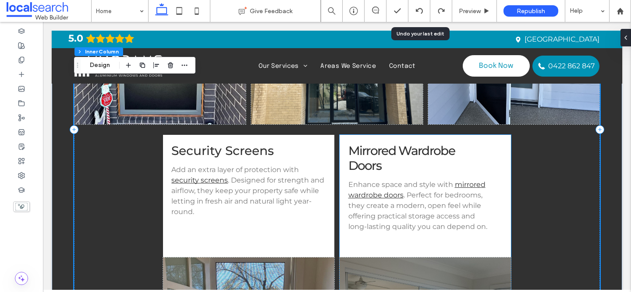
scroll to position [389, 0]
click at [112, 66] on button "Design" at bounding box center [100, 65] width 32 height 11
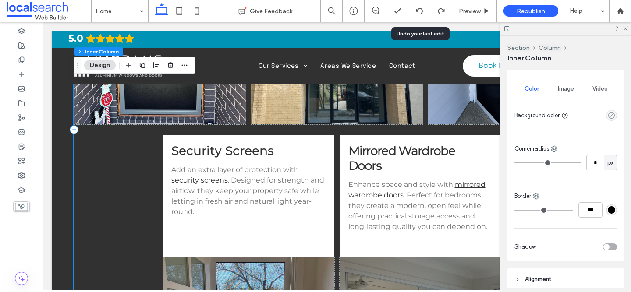
scroll to position [232, 0]
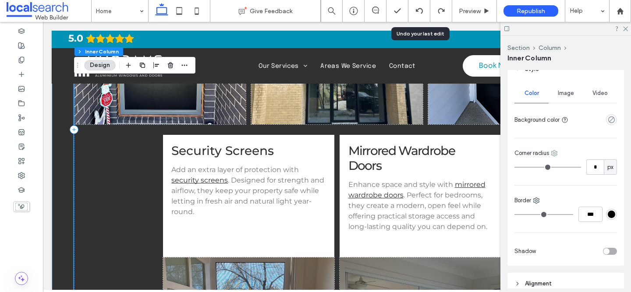
click at [555, 151] on use at bounding box center [555, 154] width 6 height 6
click at [566, 150] on div "Corner radius" at bounding box center [566, 153] width 103 height 9
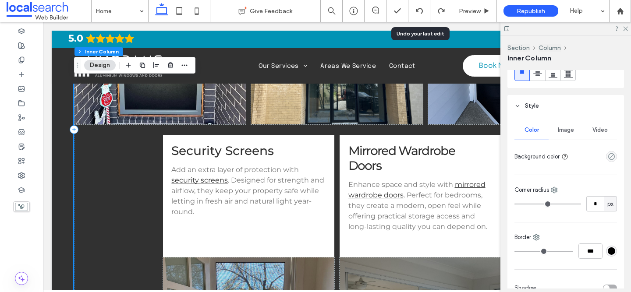
scroll to position [190, 0]
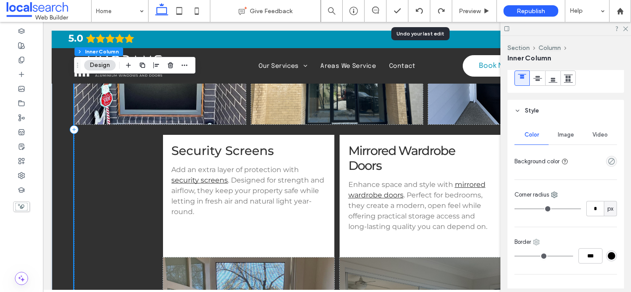
click at [535, 242] on use at bounding box center [537, 243] width 6 height 6
click at [566, 170] on div "Top" at bounding box center [574, 173] width 78 height 17
click at [593, 256] on input "***" at bounding box center [591, 256] width 24 height 15
type input "*"
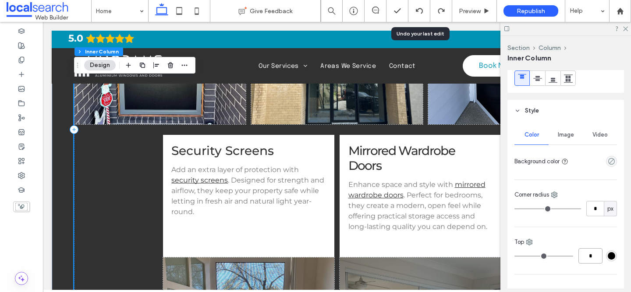
type input "*"
type input "***"
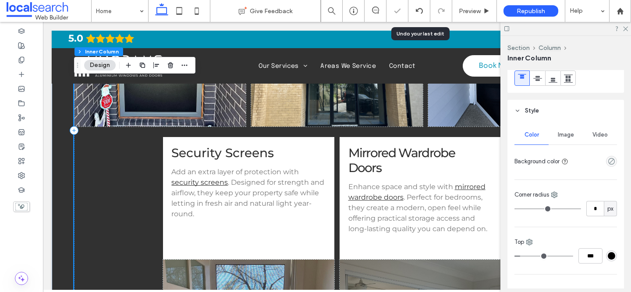
click at [613, 258] on div "#000000" at bounding box center [611, 256] width 7 height 7
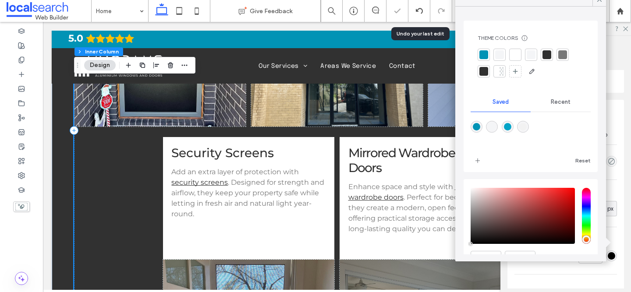
click at [483, 51] on div at bounding box center [484, 54] width 9 height 9
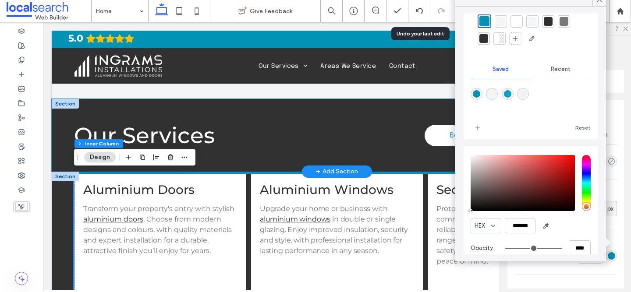
scroll to position [956, 0]
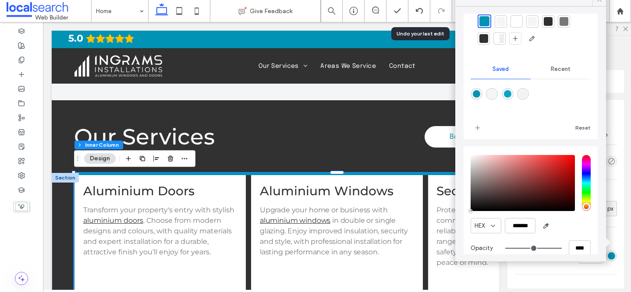
click at [601, 3] on icon at bounding box center [600, 0] width 8 height 8
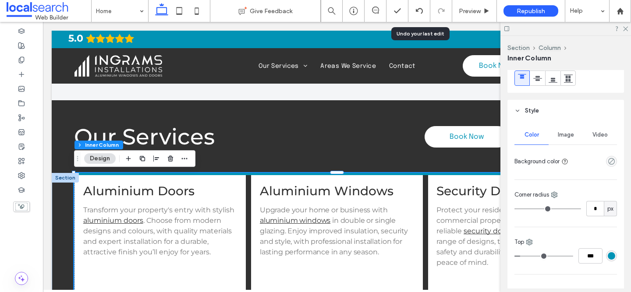
type input "*"
type input "***"
click at [527, 257] on input "range" at bounding box center [544, 256] width 59 height 1
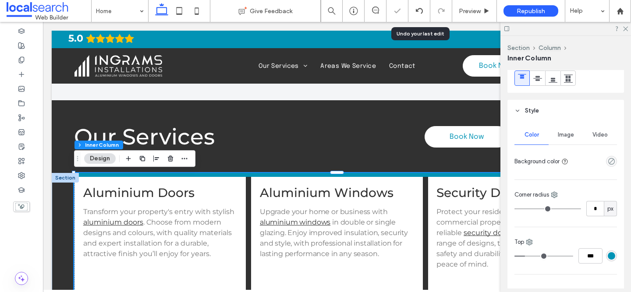
type input "*"
type input "***"
type input "*"
click at [515, 257] on input "range" at bounding box center [544, 256] width 59 height 1
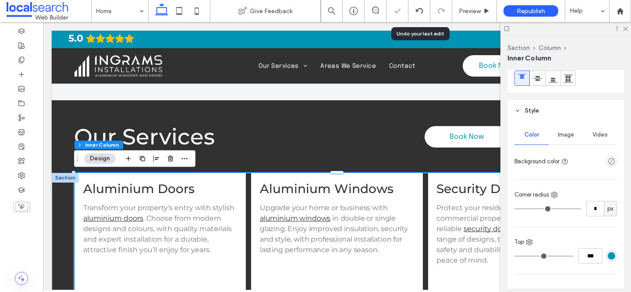
click at [615, 255] on div "rgba(1,147,181,1)" at bounding box center [611, 256] width 7 height 7
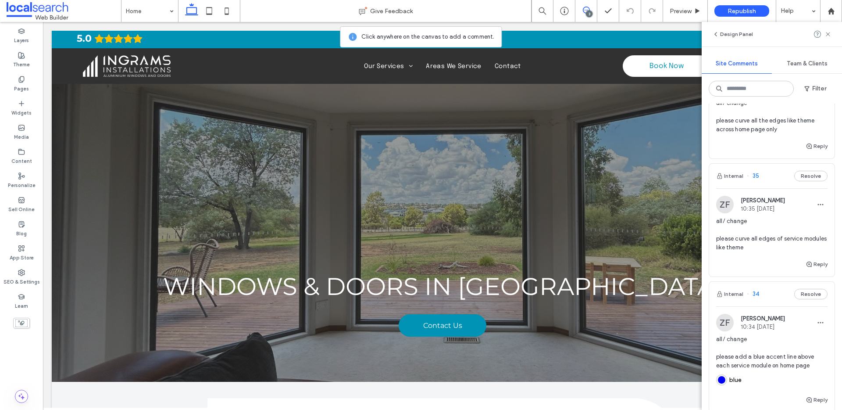
scroll to position [159, 0]
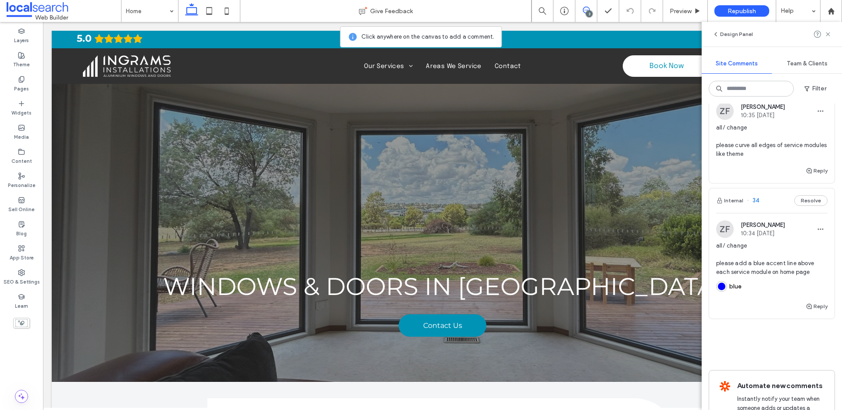
click at [768, 273] on span "all/ change please add a blue accent line above each service module on home page" at bounding box center [771, 258] width 111 height 35
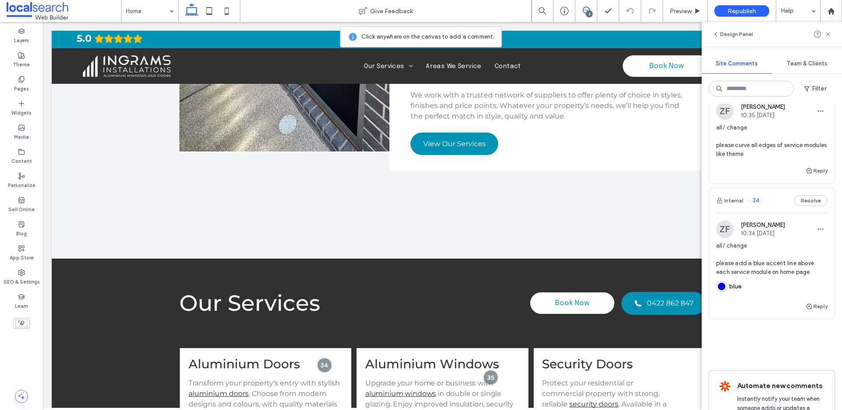
scroll to position [933, 0]
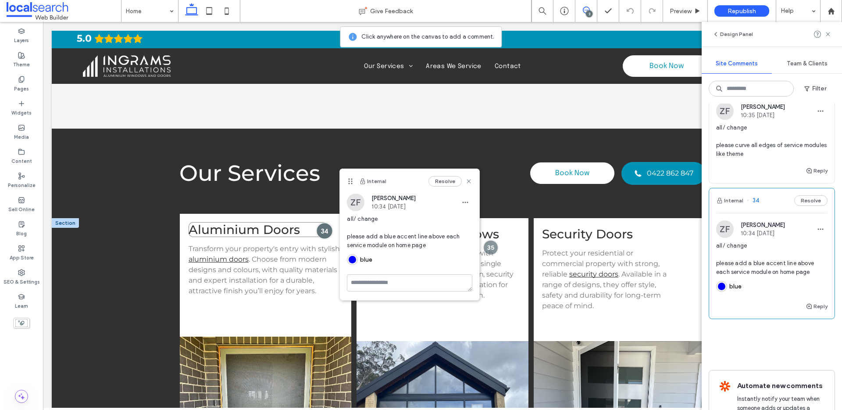
click at [324, 228] on div at bounding box center [324, 230] width 16 height 16
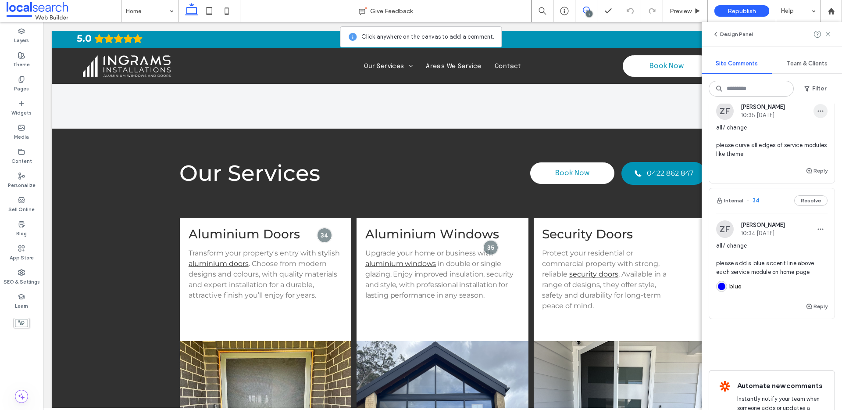
click at [817, 112] on icon "button" at bounding box center [820, 110] width 7 height 7
click at [776, 133] on div "Edit" at bounding box center [781, 133] width 78 height 17
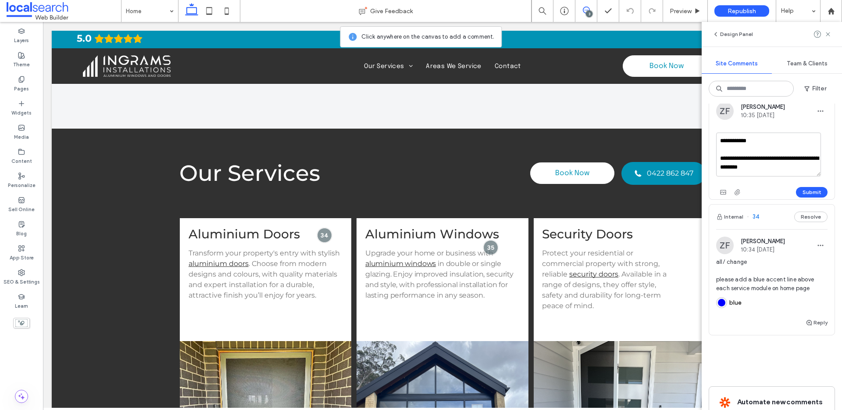
drag, startPoint x: 762, startPoint y: 154, endPoint x: 756, endPoint y: 155, distance: 6.2
click at [756, 155] on textarea "**********" at bounding box center [768, 154] width 105 height 44
type textarea "**********"
click at [796, 190] on button "Submit" at bounding box center [812, 192] width 32 height 11
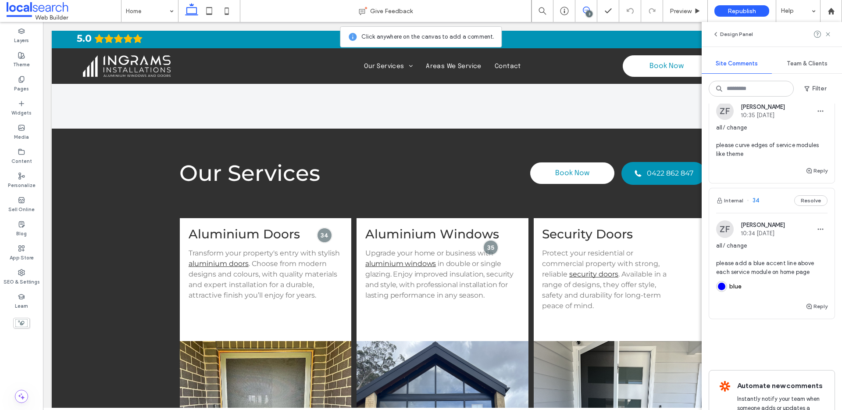
scroll to position [41, 0]
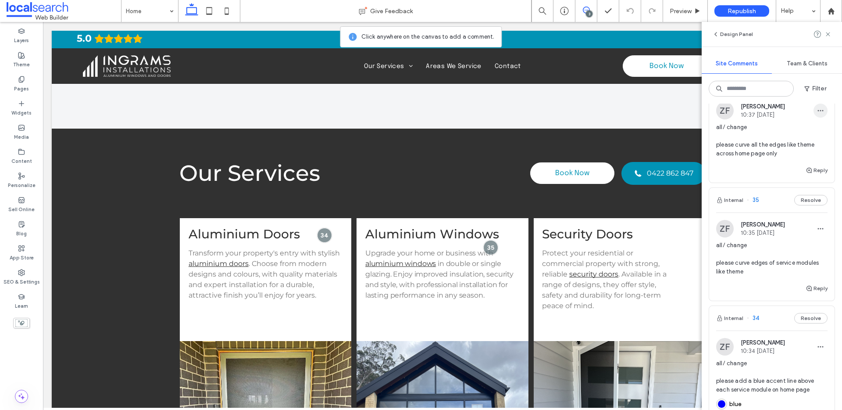
click at [813, 114] on span "button" at bounding box center [820, 110] width 14 height 14
click at [802, 125] on div "Edit" at bounding box center [781, 133] width 78 height 17
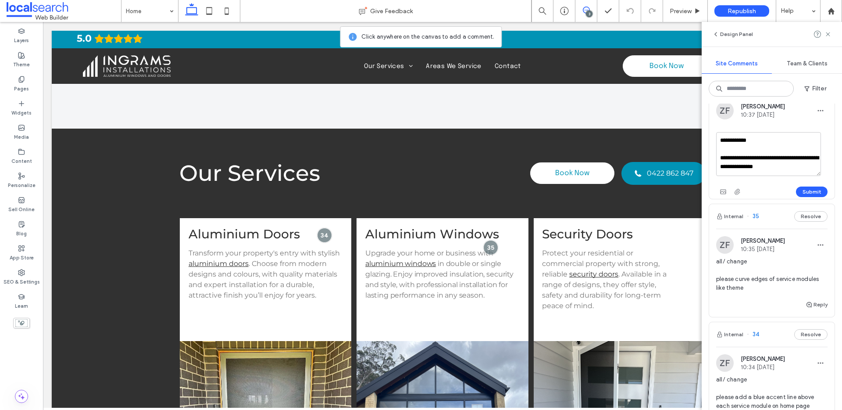
click at [760, 157] on textarea "**********" at bounding box center [768, 154] width 105 height 44
type textarea "**********"
click at [801, 190] on button "Submit" at bounding box center [812, 191] width 32 height 11
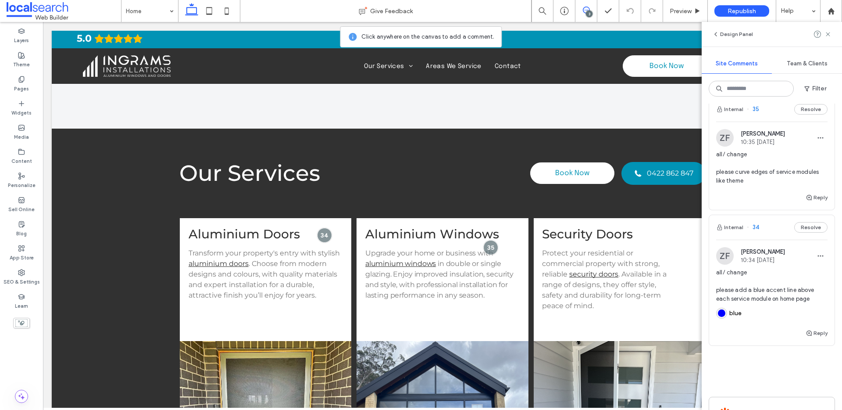
scroll to position [173, 0]
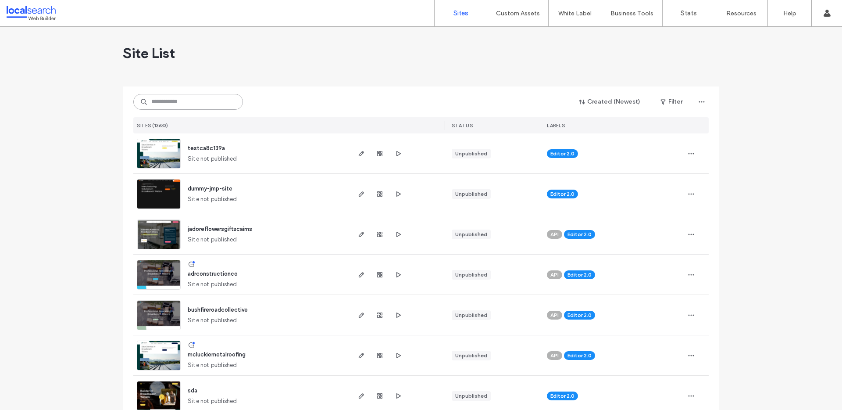
click at [175, 100] on input at bounding box center [188, 102] width 110 height 16
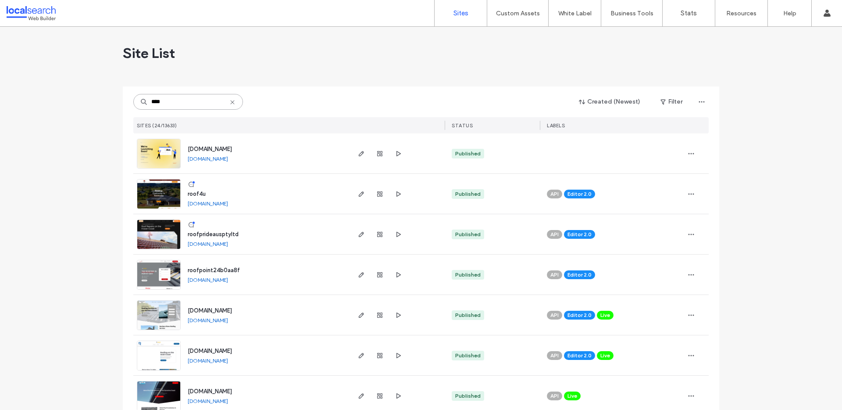
click at [183, 100] on input "****" at bounding box center [188, 102] width 110 height 16
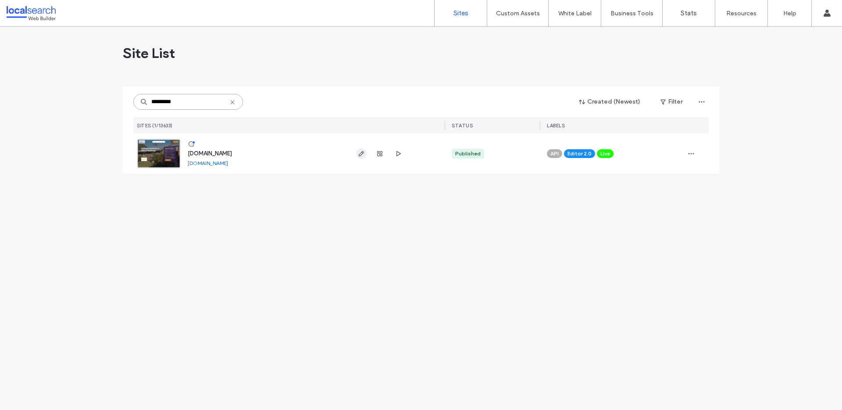
type input "*********"
click at [359, 151] on icon "button" at bounding box center [361, 153] width 7 height 7
